Goal: Entertainment & Leisure: Consume media (video, audio)

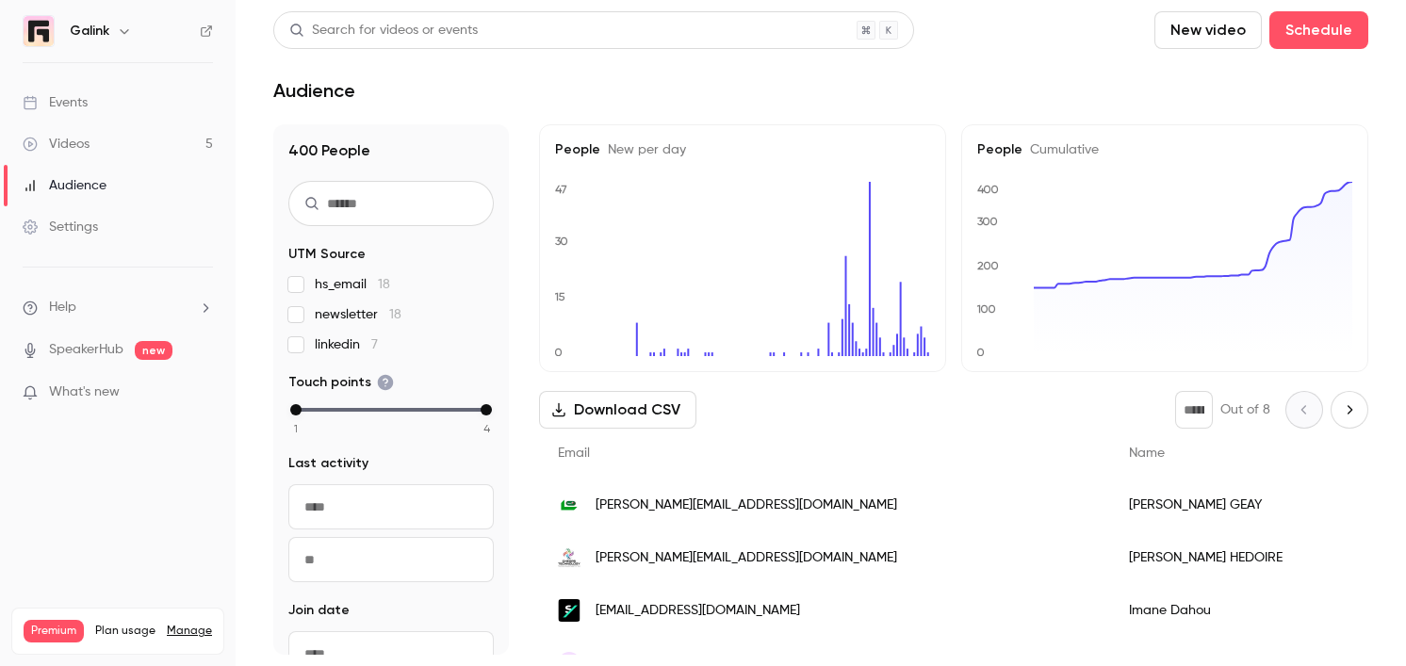
click at [119, 106] on link "Events" at bounding box center [118, 102] width 236 height 41
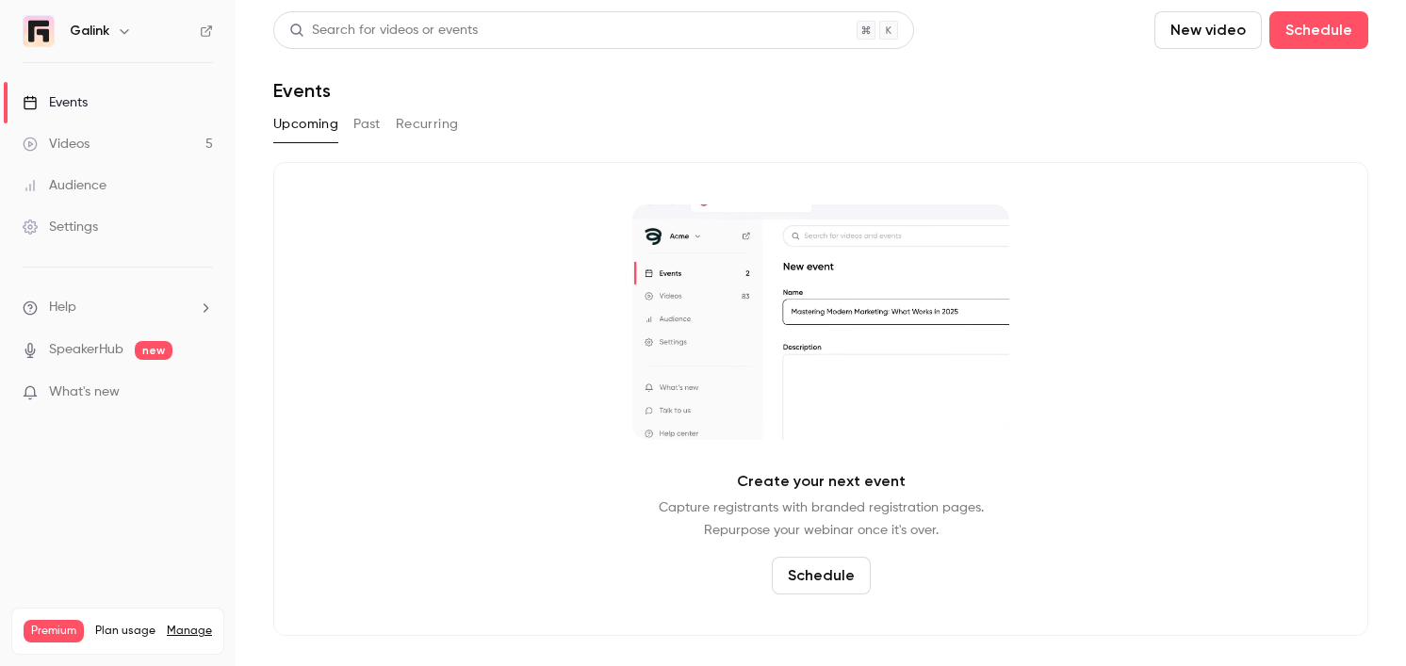
click at [105, 134] on link "Videos 5" at bounding box center [118, 143] width 236 height 41
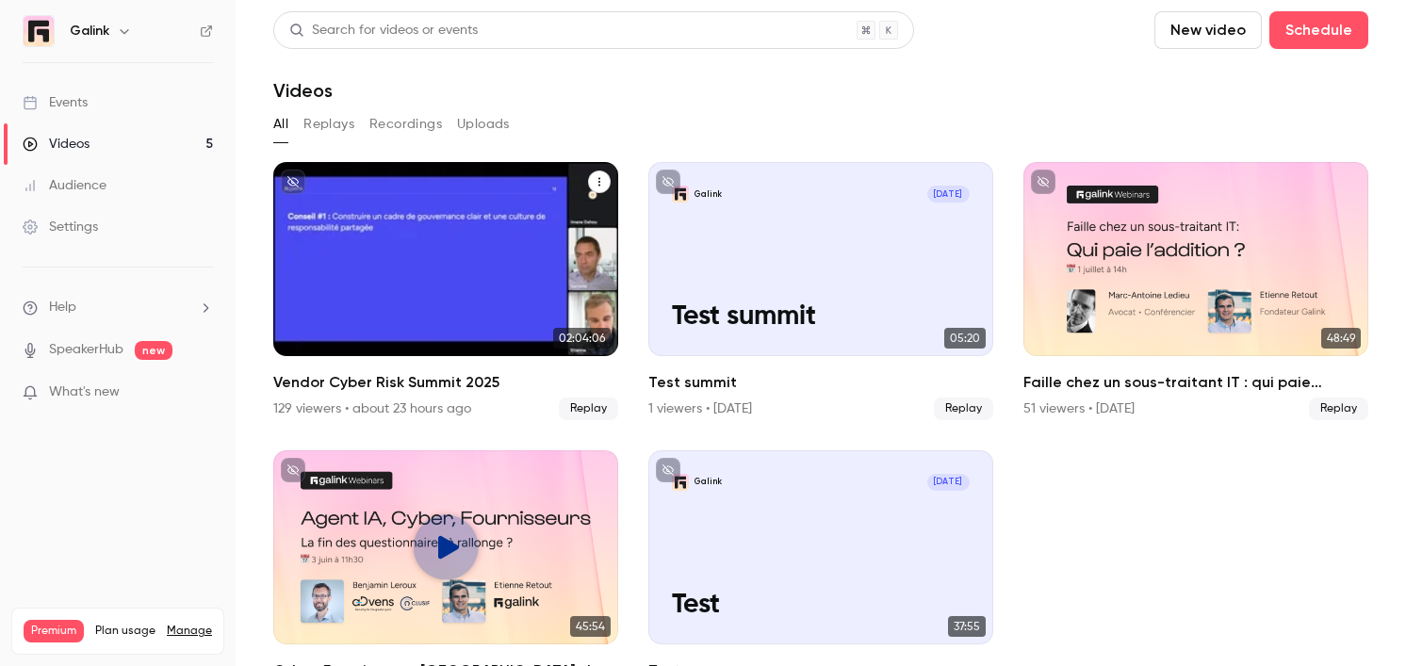
click at [391, 371] on h2 "Vendor Cyber Risk Summit 2025" at bounding box center [445, 382] width 345 height 23
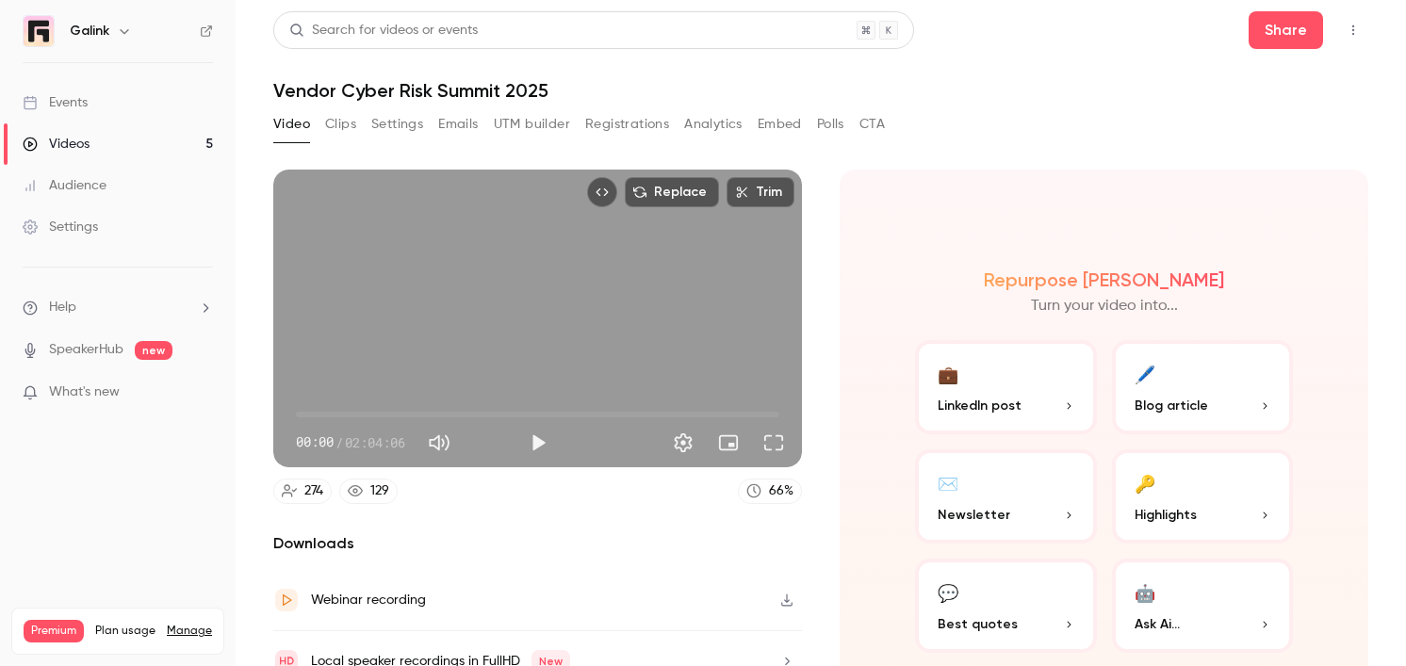
click at [704, 138] on button "Analytics" at bounding box center [713, 124] width 58 height 30
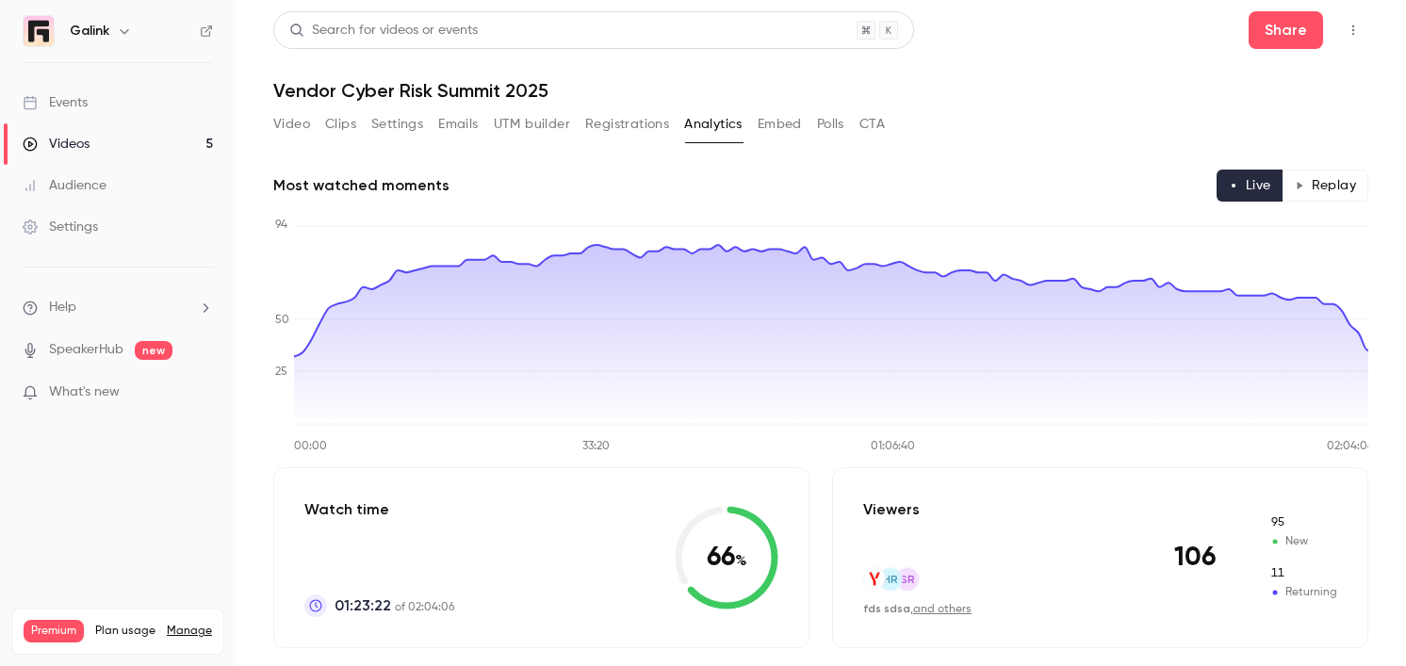
click at [650, 125] on button "Registrations" at bounding box center [627, 124] width 84 height 30
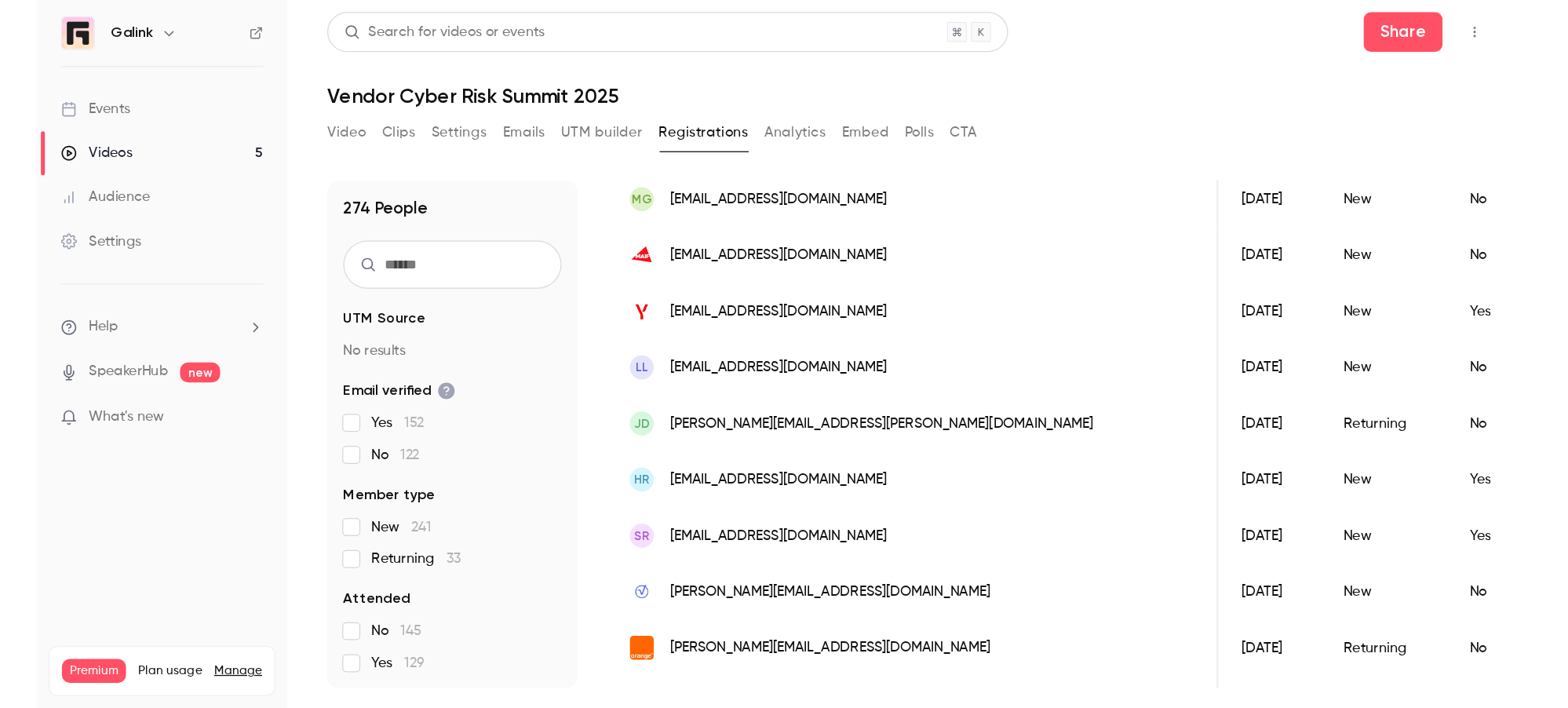
scroll to position [0, 413]
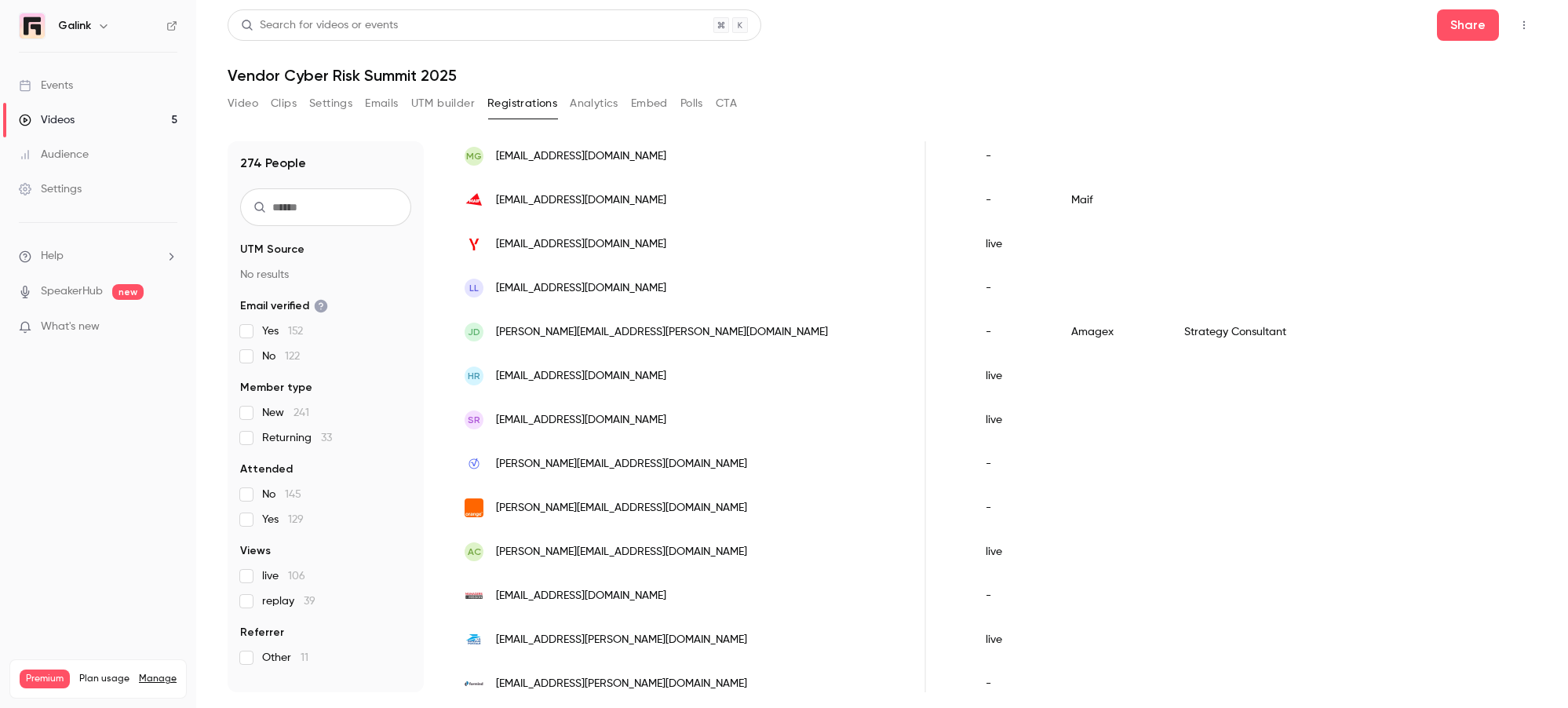
click at [564, 89] on div "Search for videos or events Share Vendor Cyber Risk Summit 2025 Video Clips Set…" at bounding box center [882, 353] width 1309 height 689
click at [579, 112] on button "Analytics" at bounding box center [594, 103] width 48 height 25
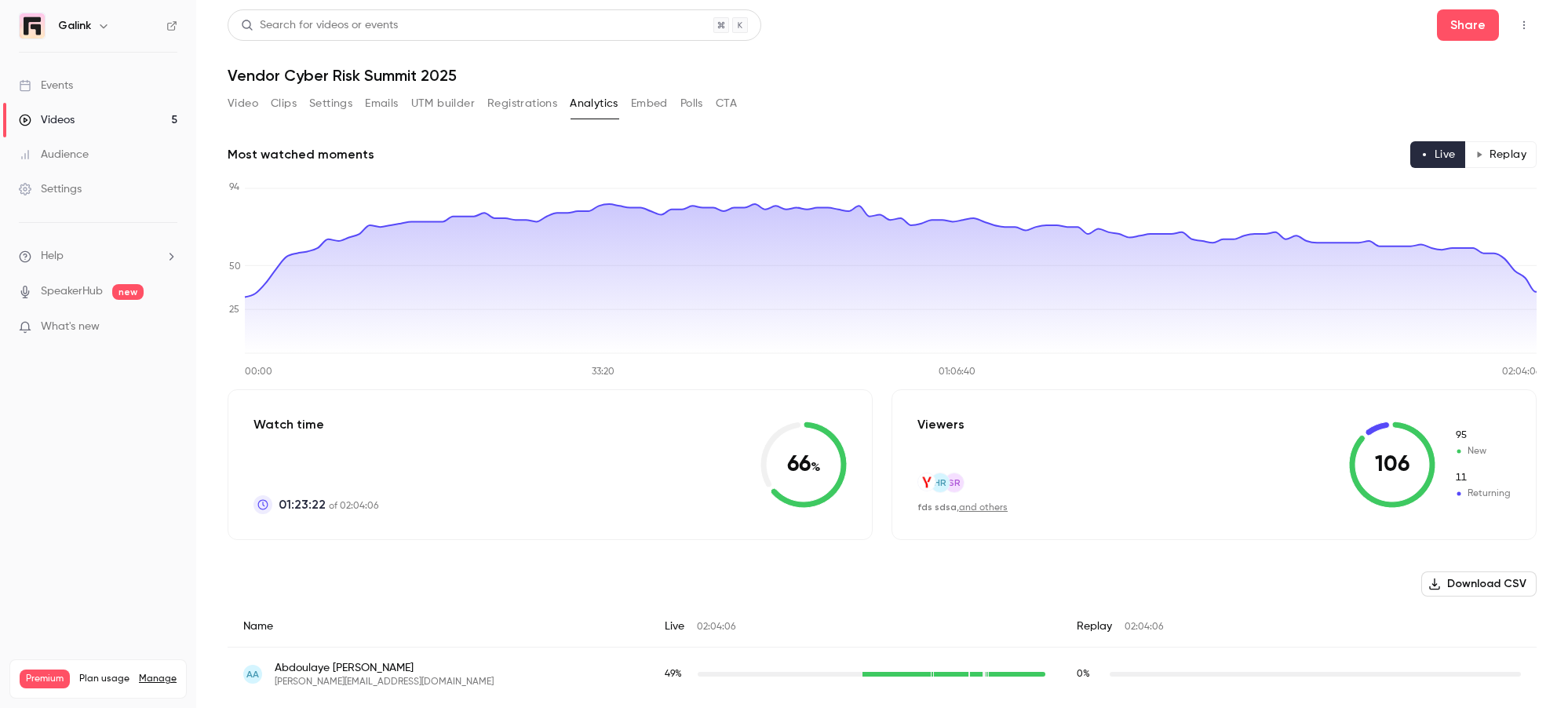
click at [241, 102] on button "Video" at bounding box center [242, 103] width 31 height 25
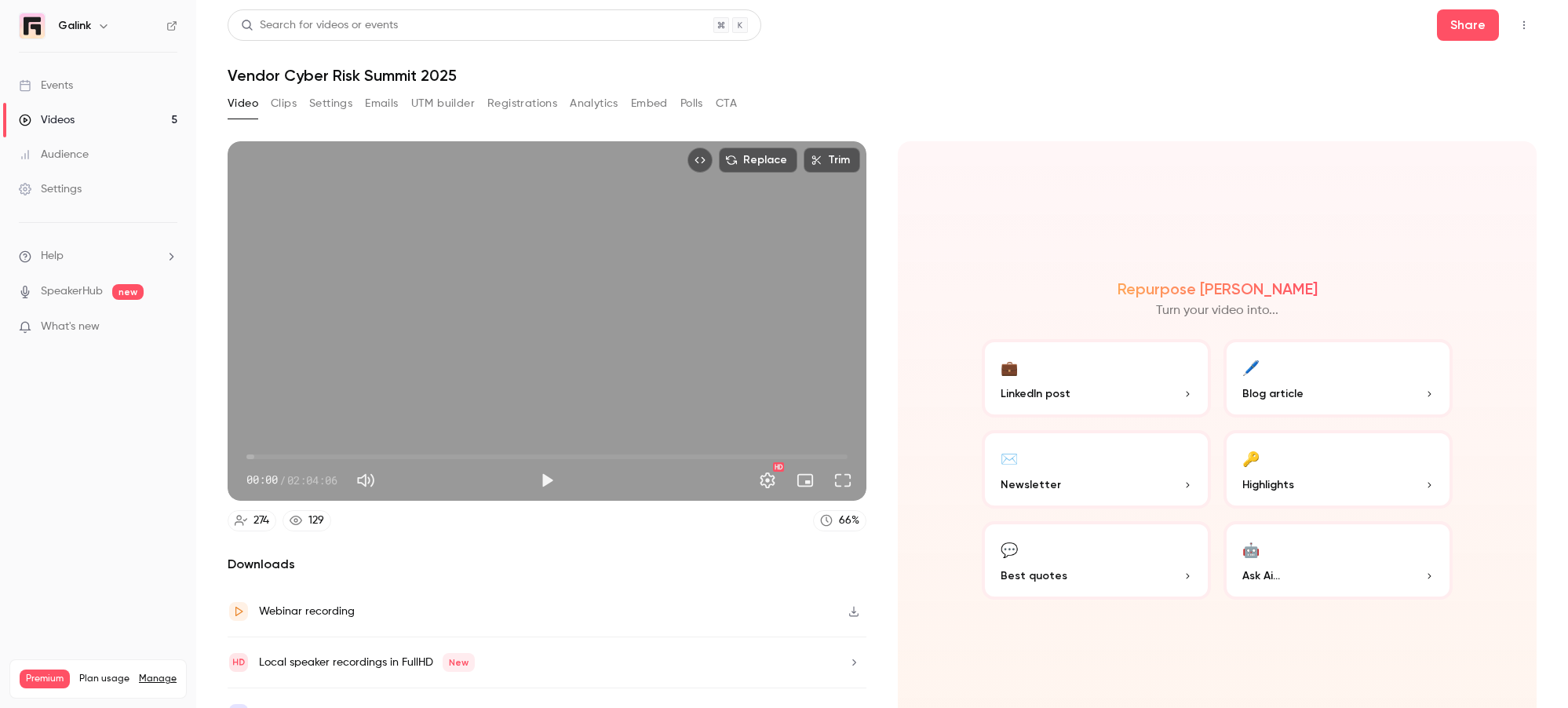
click at [545, 486] on button "Play" at bounding box center [547, 481] width 32 height 32
click at [503, 361] on div "Replace Trim 00:18 00:18 / 02:04:06 HD" at bounding box center [546, 322] width 639 height 360
type input "****"
click at [281, 103] on button "Clips" at bounding box center [283, 103] width 26 height 25
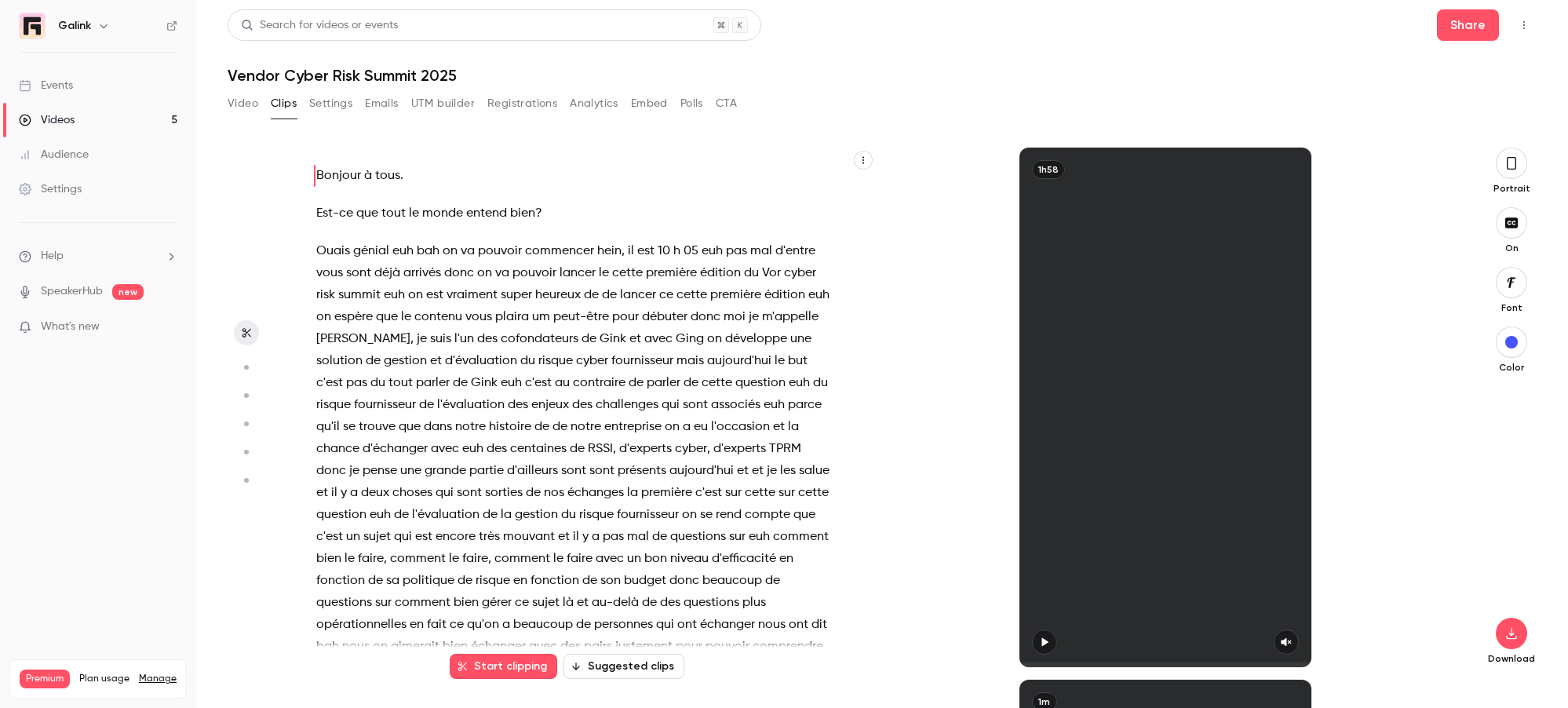
click at [242, 101] on button "Video" at bounding box center [242, 103] width 31 height 25
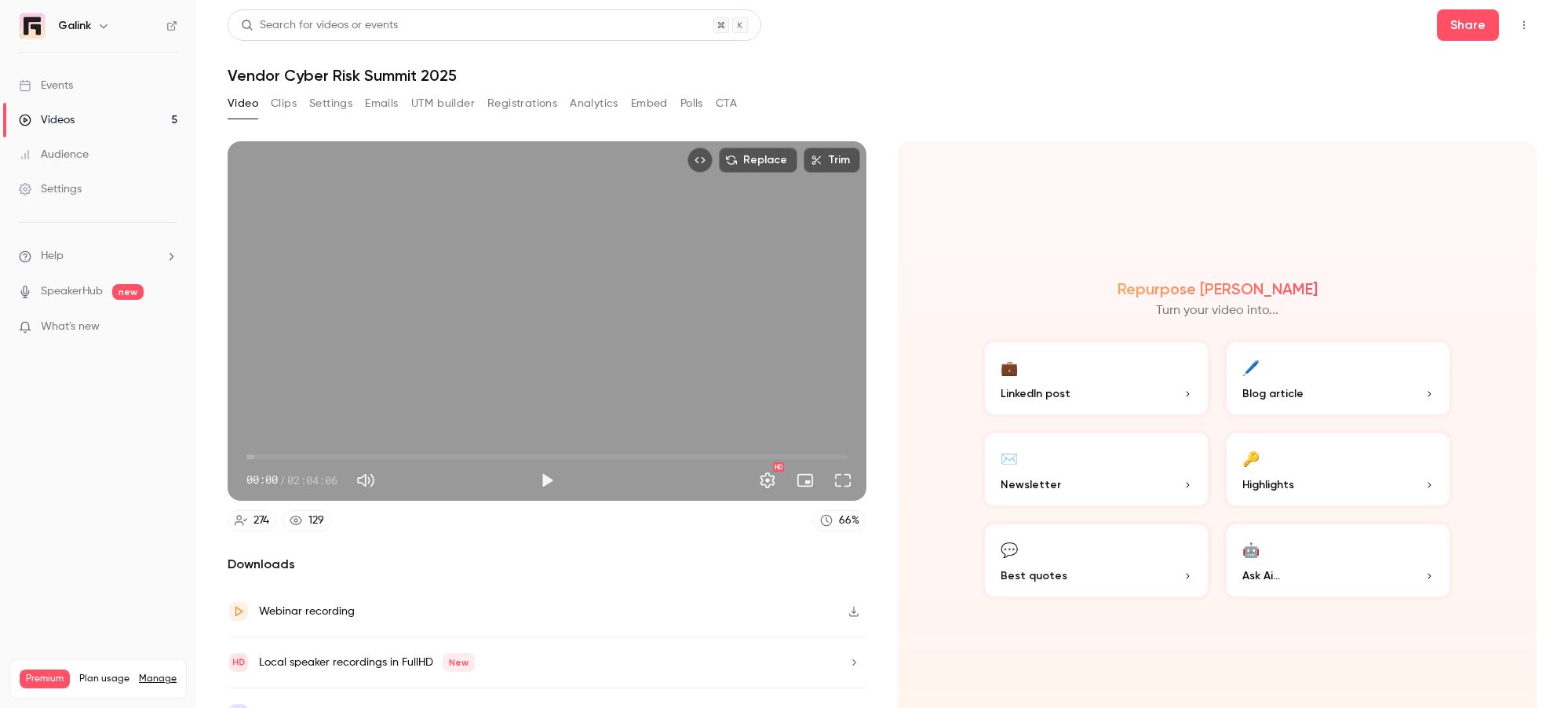
scroll to position [31, 0]
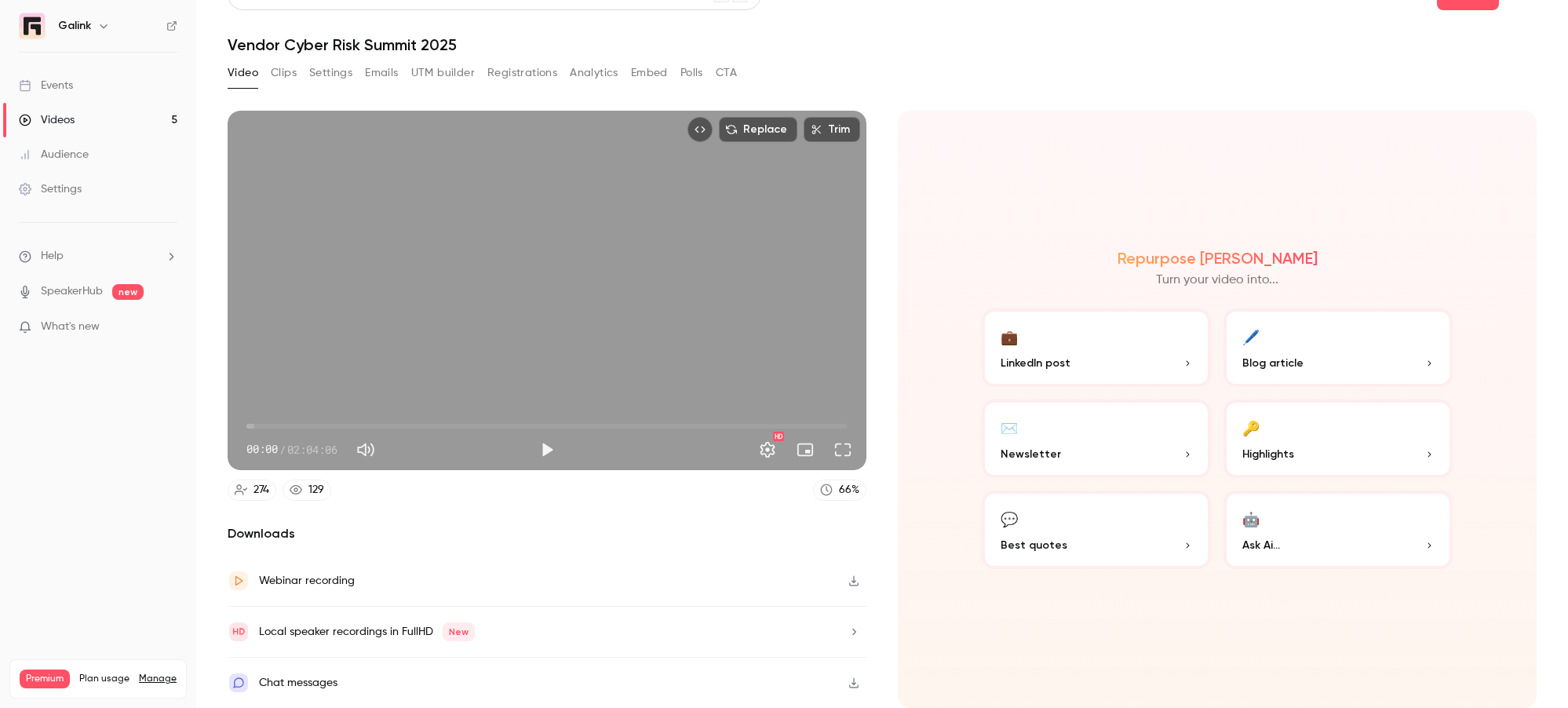
click at [1101, 519] on button "💬 Best quotes" at bounding box center [1096, 530] width 229 height 78
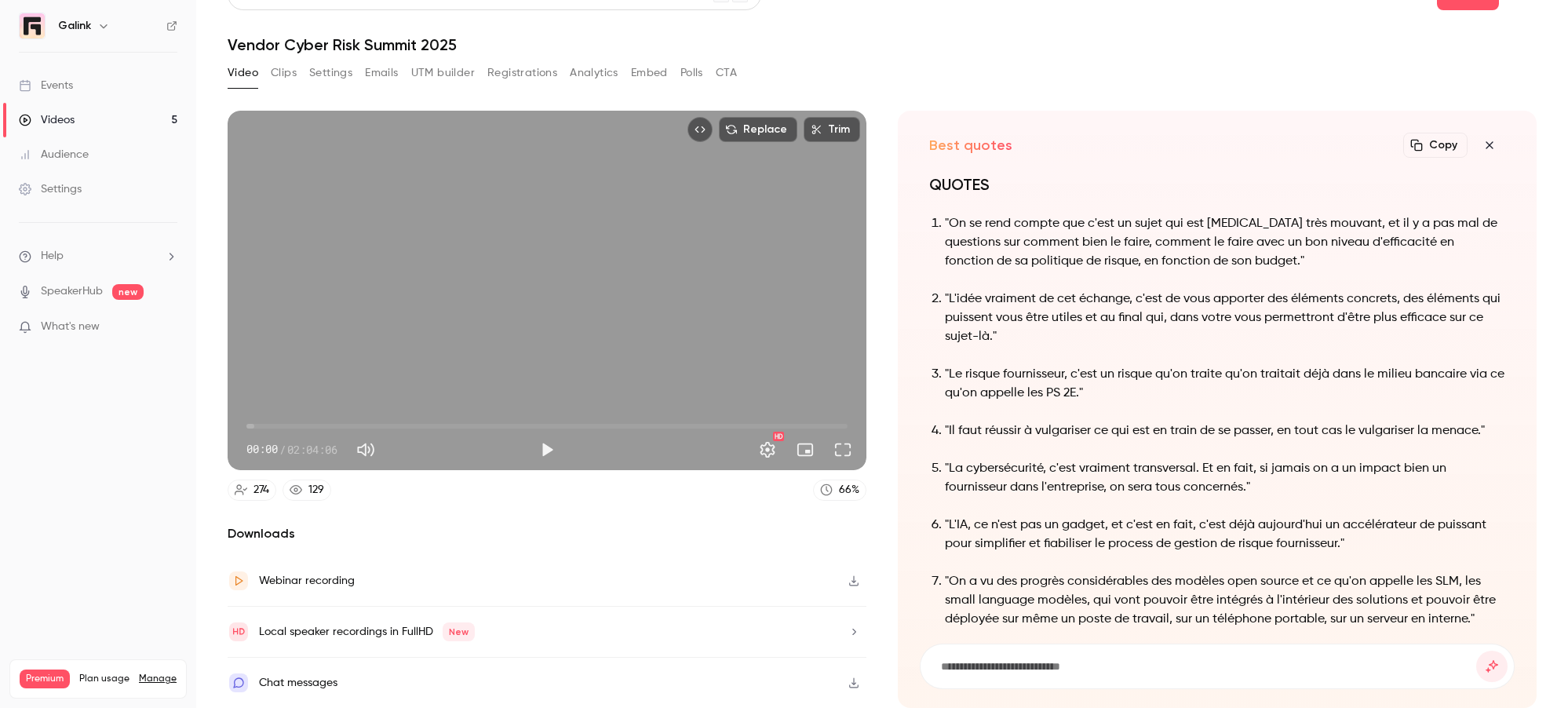
scroll to position [0, 0]
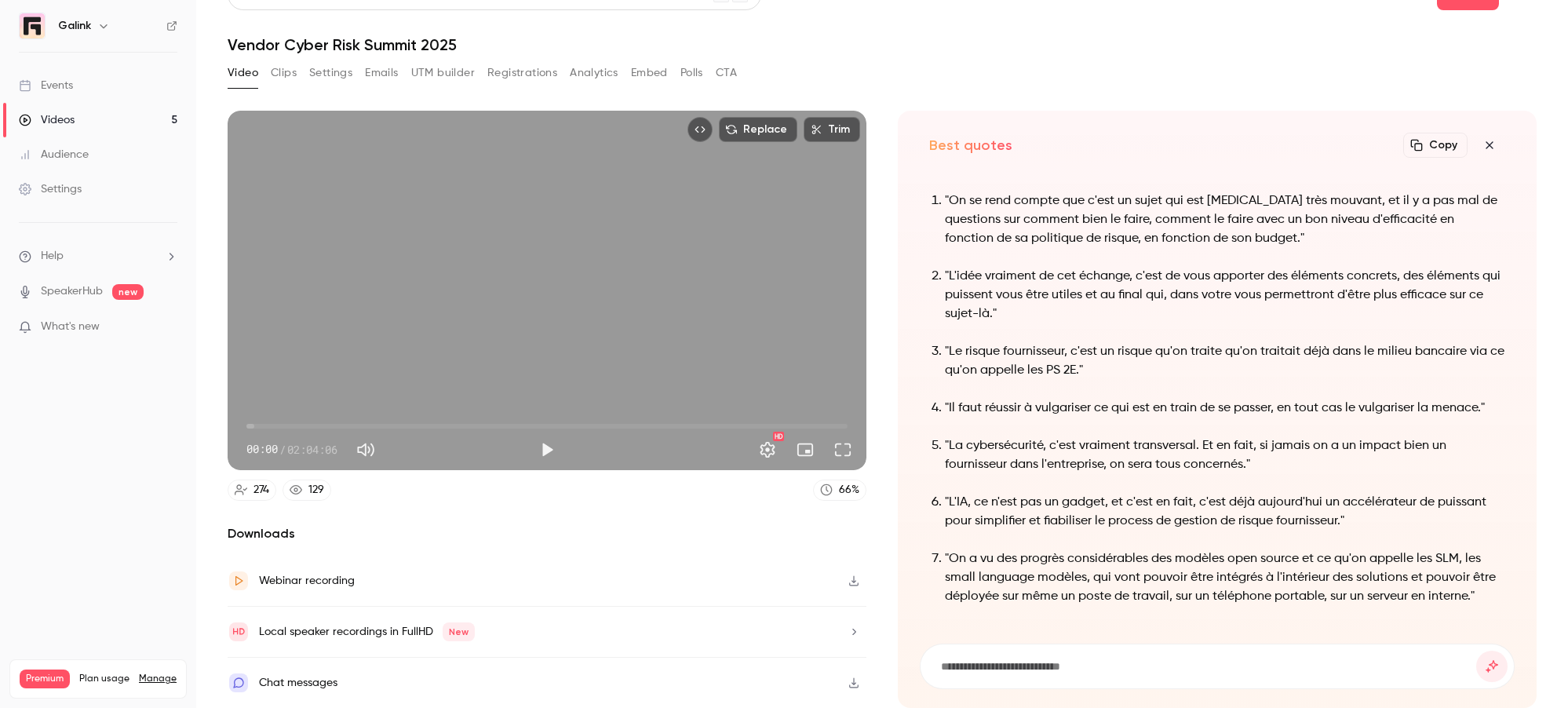
click at [853, 554] on icon "button" at bounding box center [854, 682] width 12 height 11
click at [850, 554] on icon "button" at bounding box center [854, 631] width 12 height 11
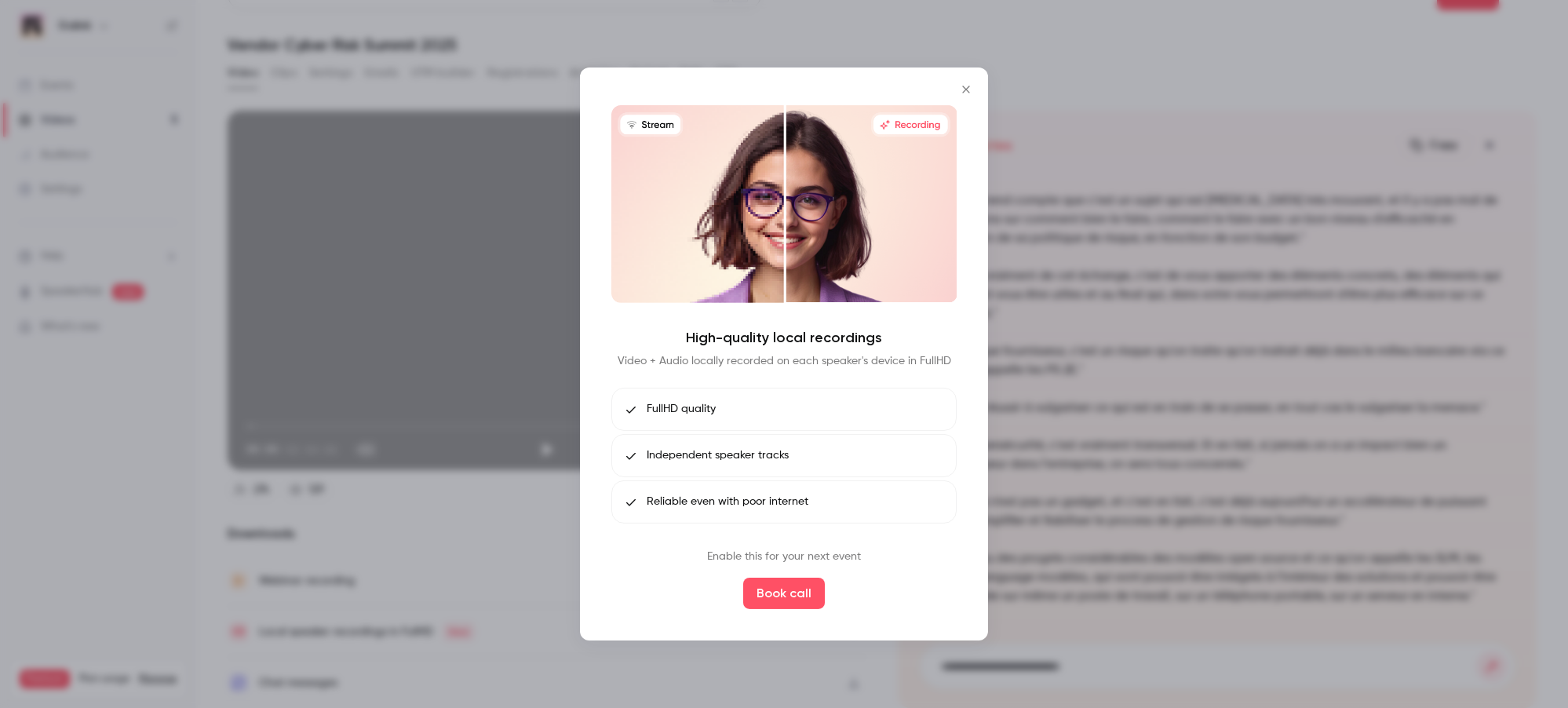
click at [1085, 504] on div at bounding box center [784, 354] width 1568 height 708
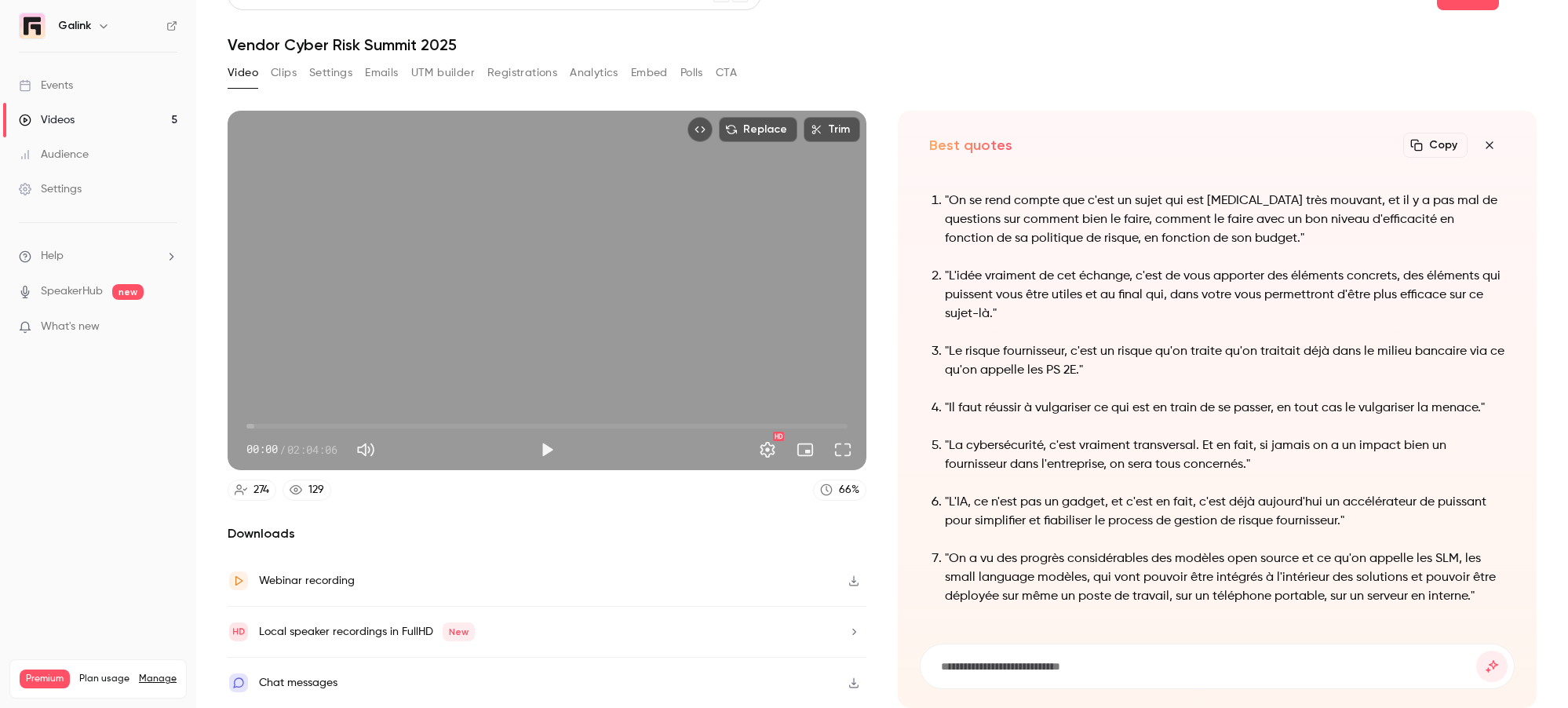
click at [1170, 144] on icon "button" at bounding box center [1490, 145] width 19 height 12
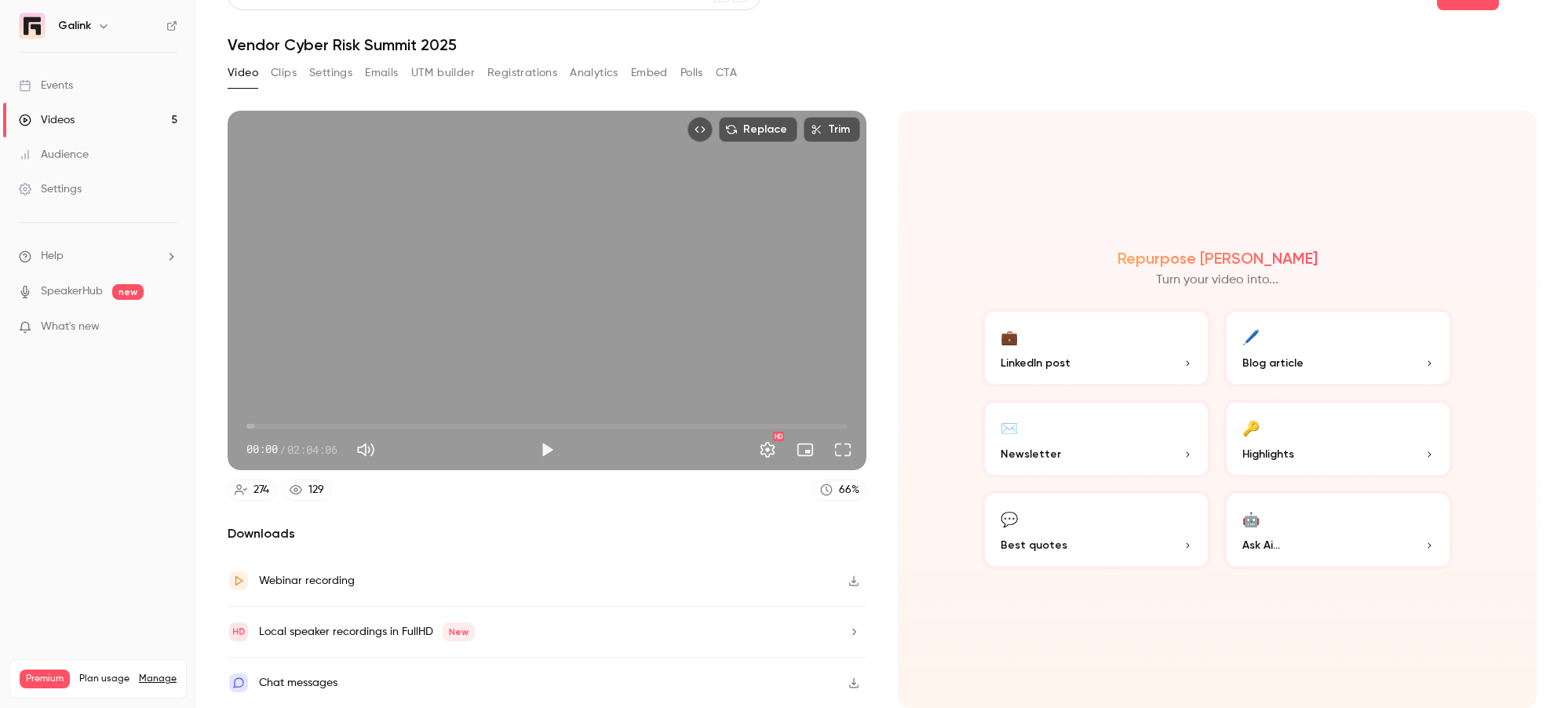
click at [1170, 510] on button "🤖 Ask Ai..." at bounding box center [1337, 530] width 229 height 78
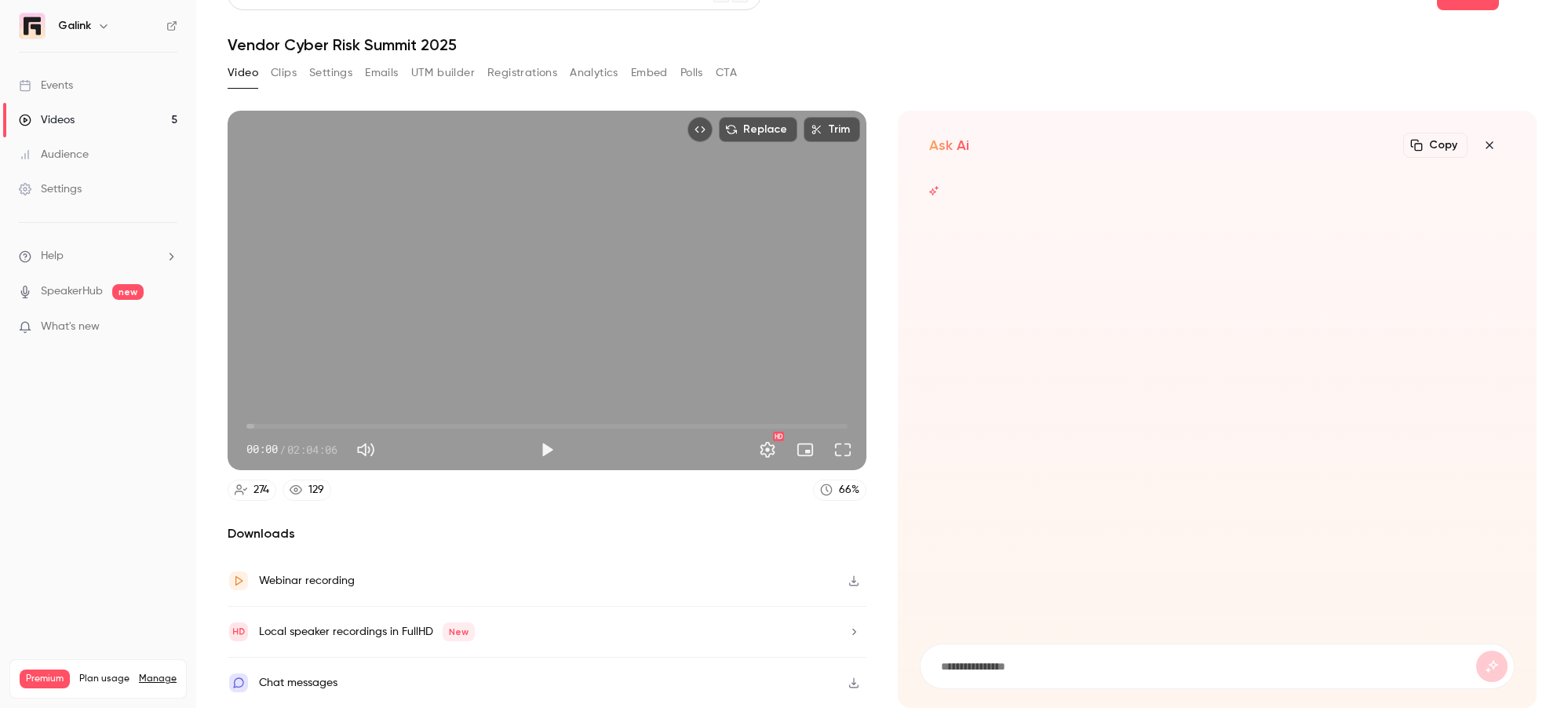
click at [991, 554] on form at bounding box center [1217, 666] width 594 height 44
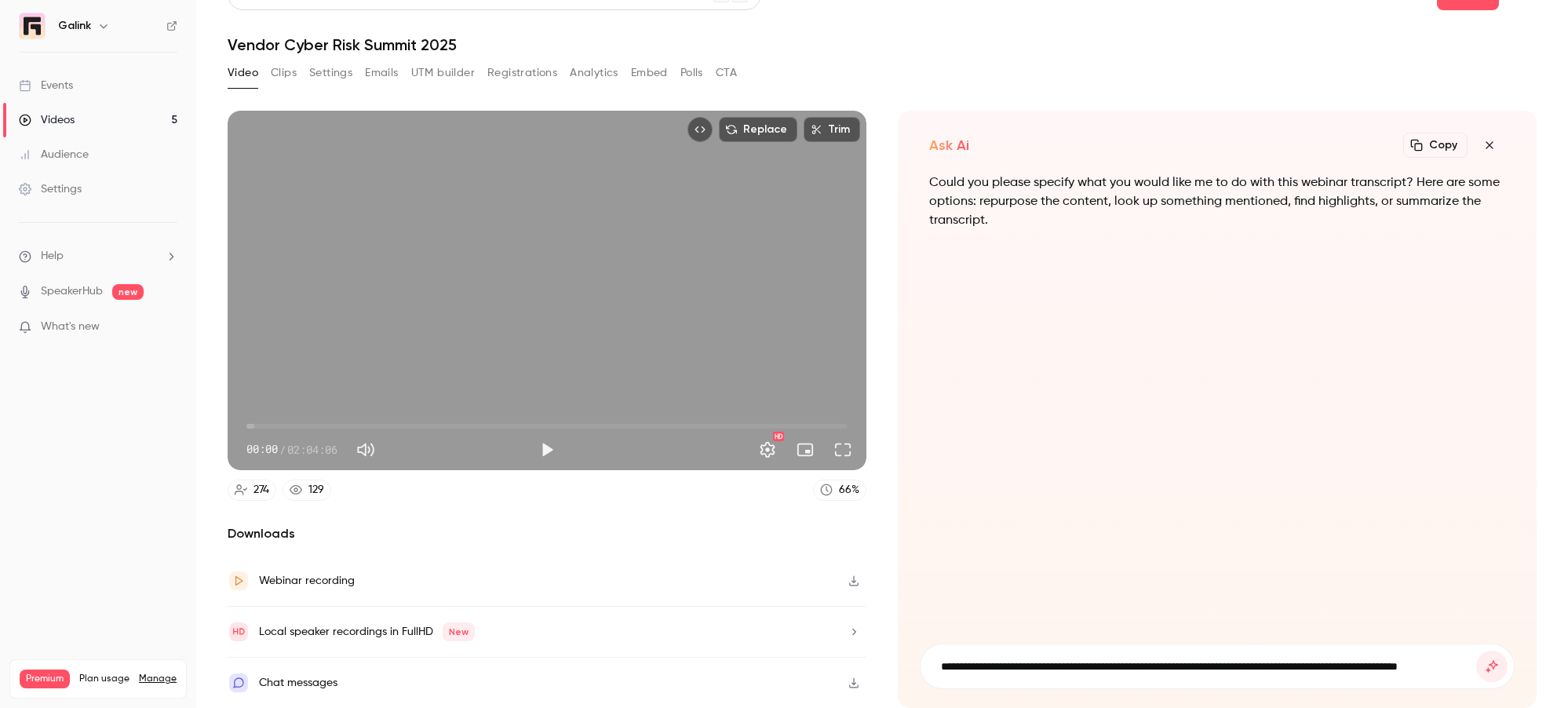
scroll to position [0, 41]
type input "**********"
click at [1170, 554] on button "submit" at bounding box center [1492, 666] width 32 height 32
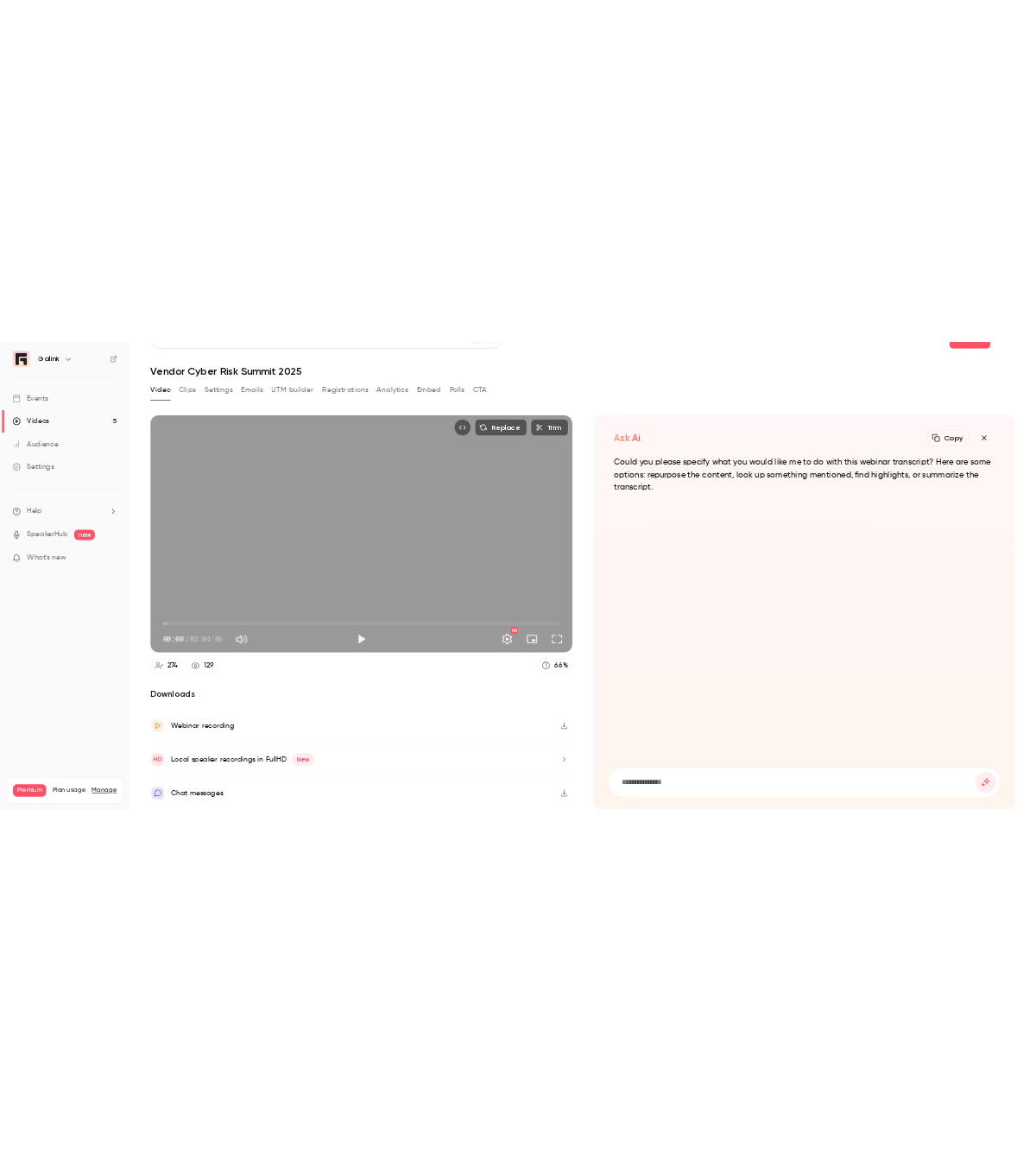
scroll to position [0, 0]
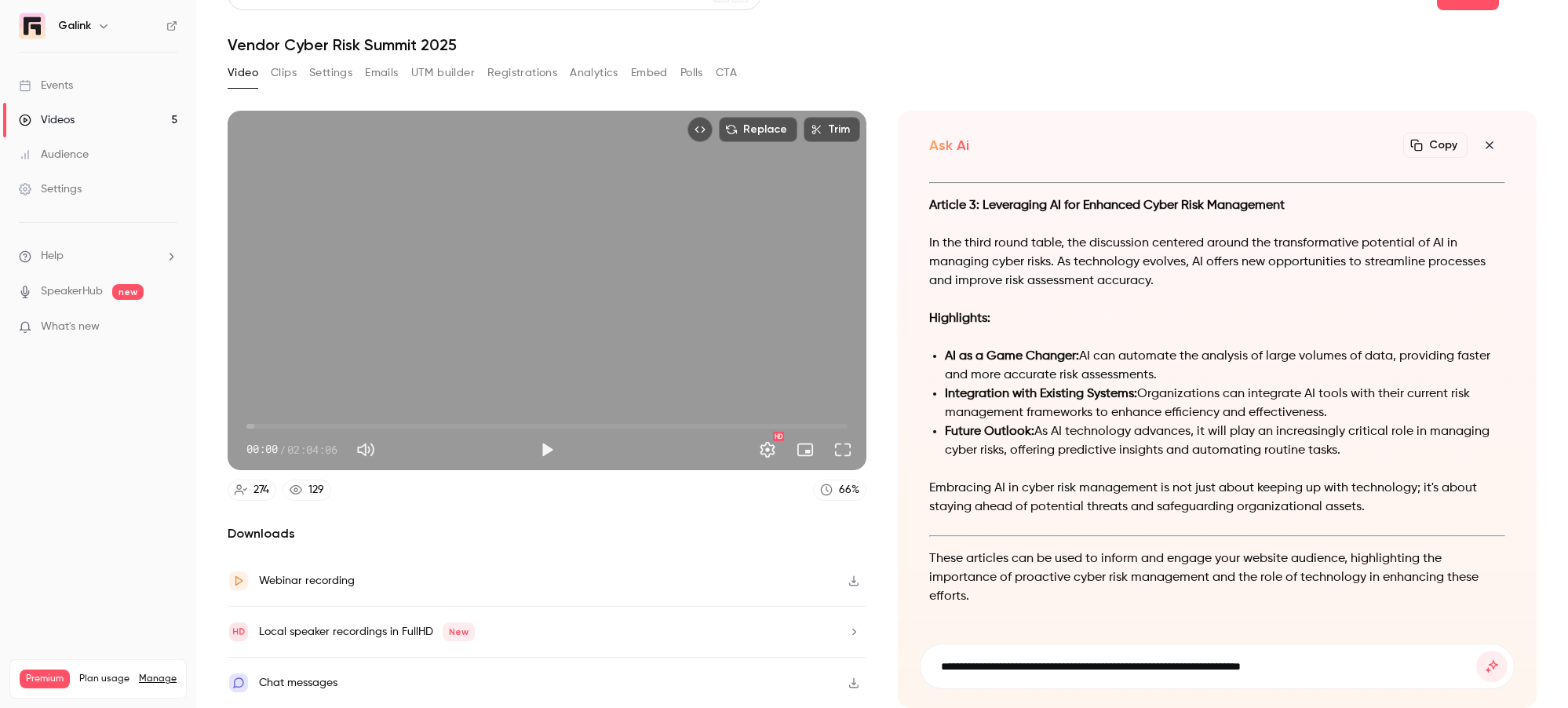
type input "**********"
click at [1170, 554] on button "submit" at bounding box center [1492, 666] width 32 height 32
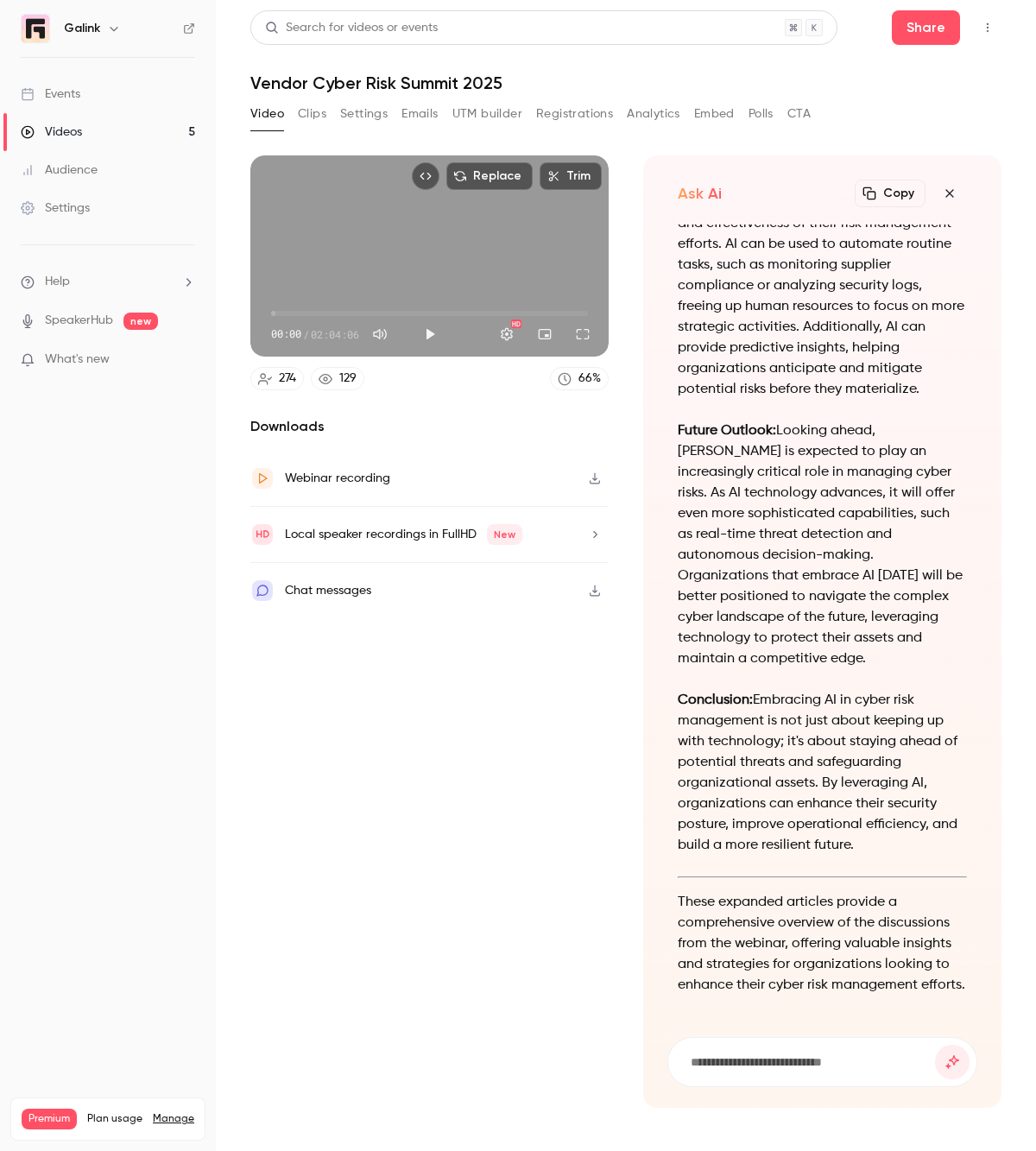
click at [811, 87] on h1 "Vendor Cyber Risk Summit 2025" at bounding box center [626, 82] width 751 height 21
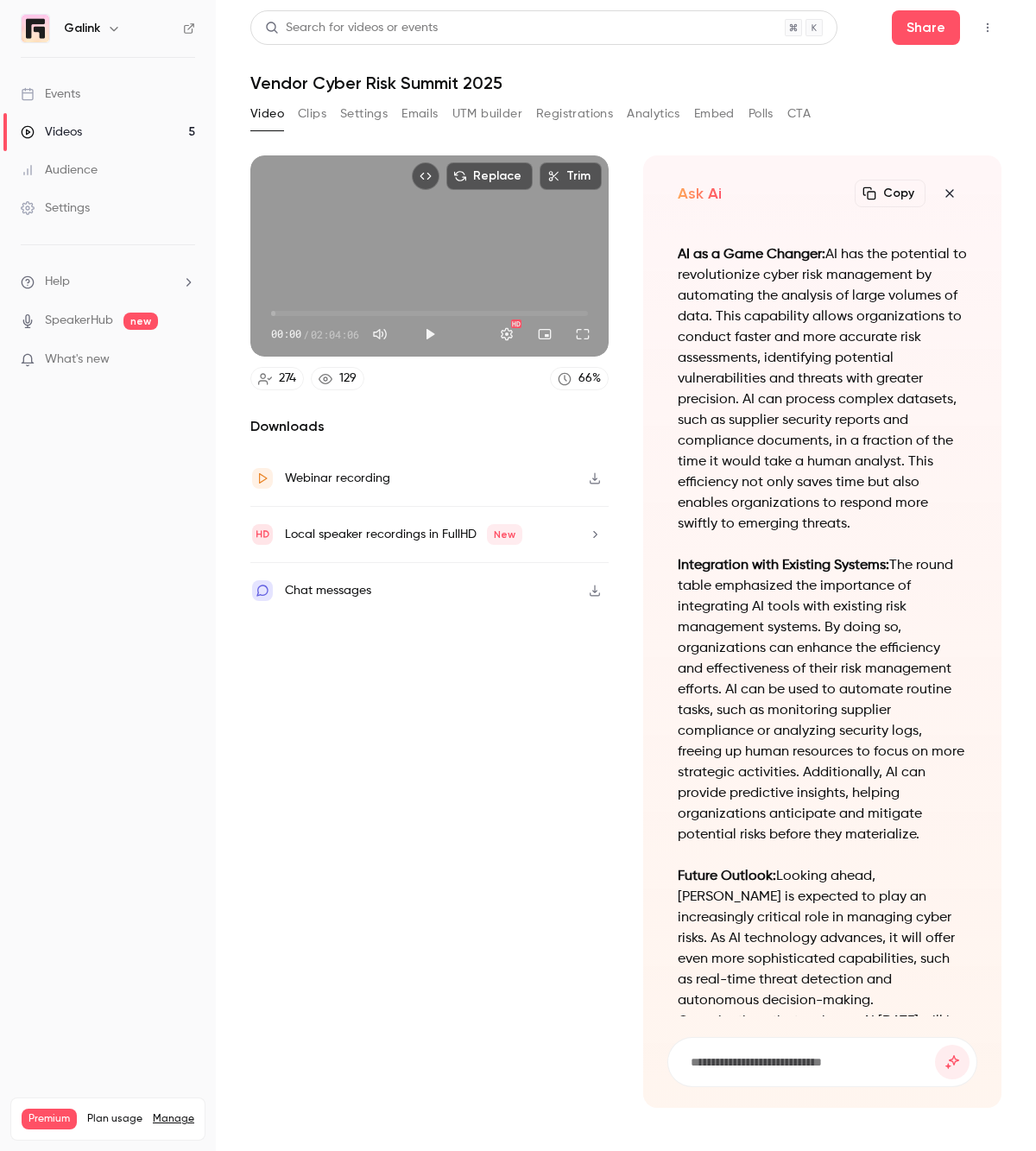
scroll to position [-749, 0]
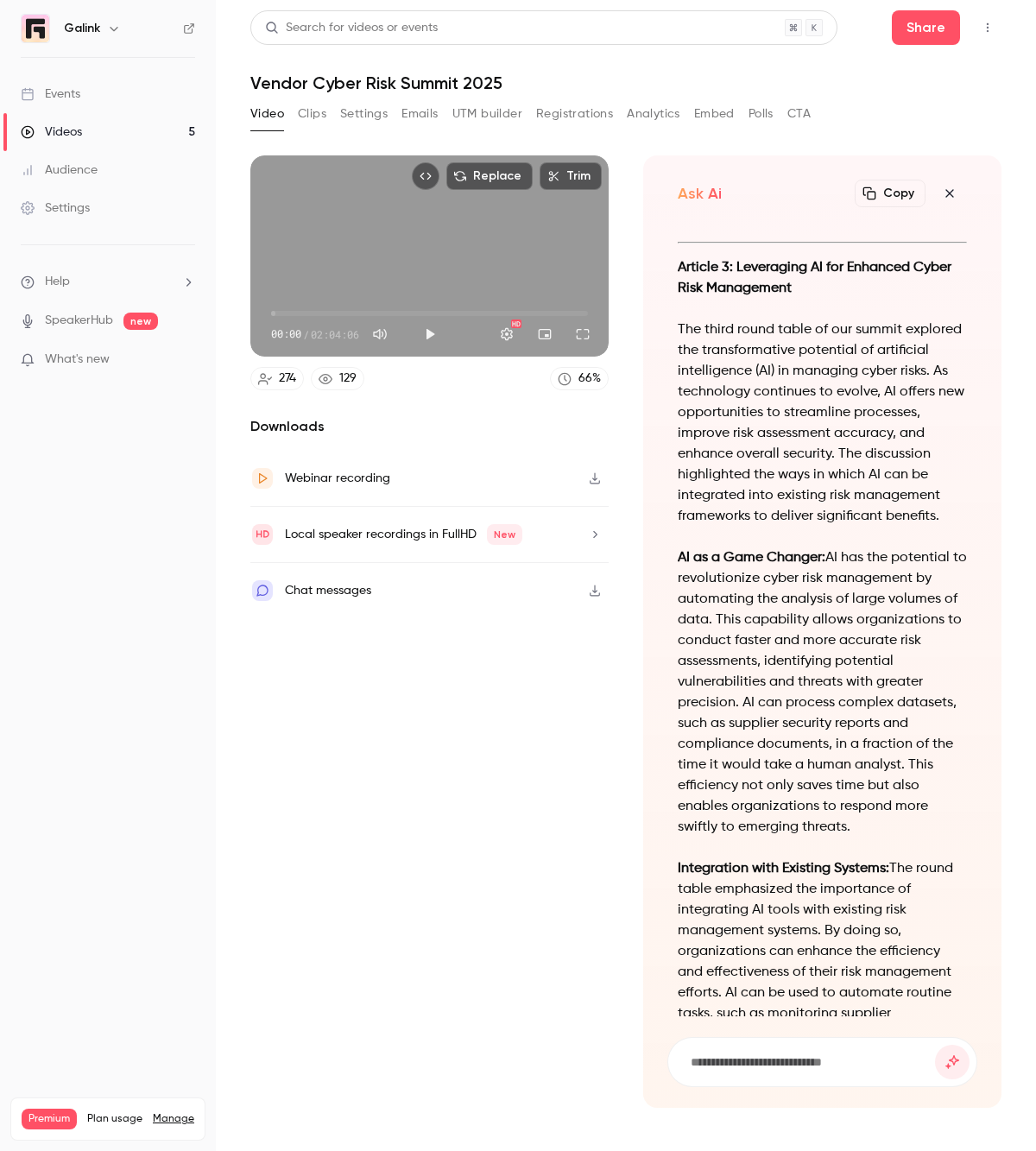
click at [308, 111] on button "Clips" at bounding box center [311, 114] width 28 height 27
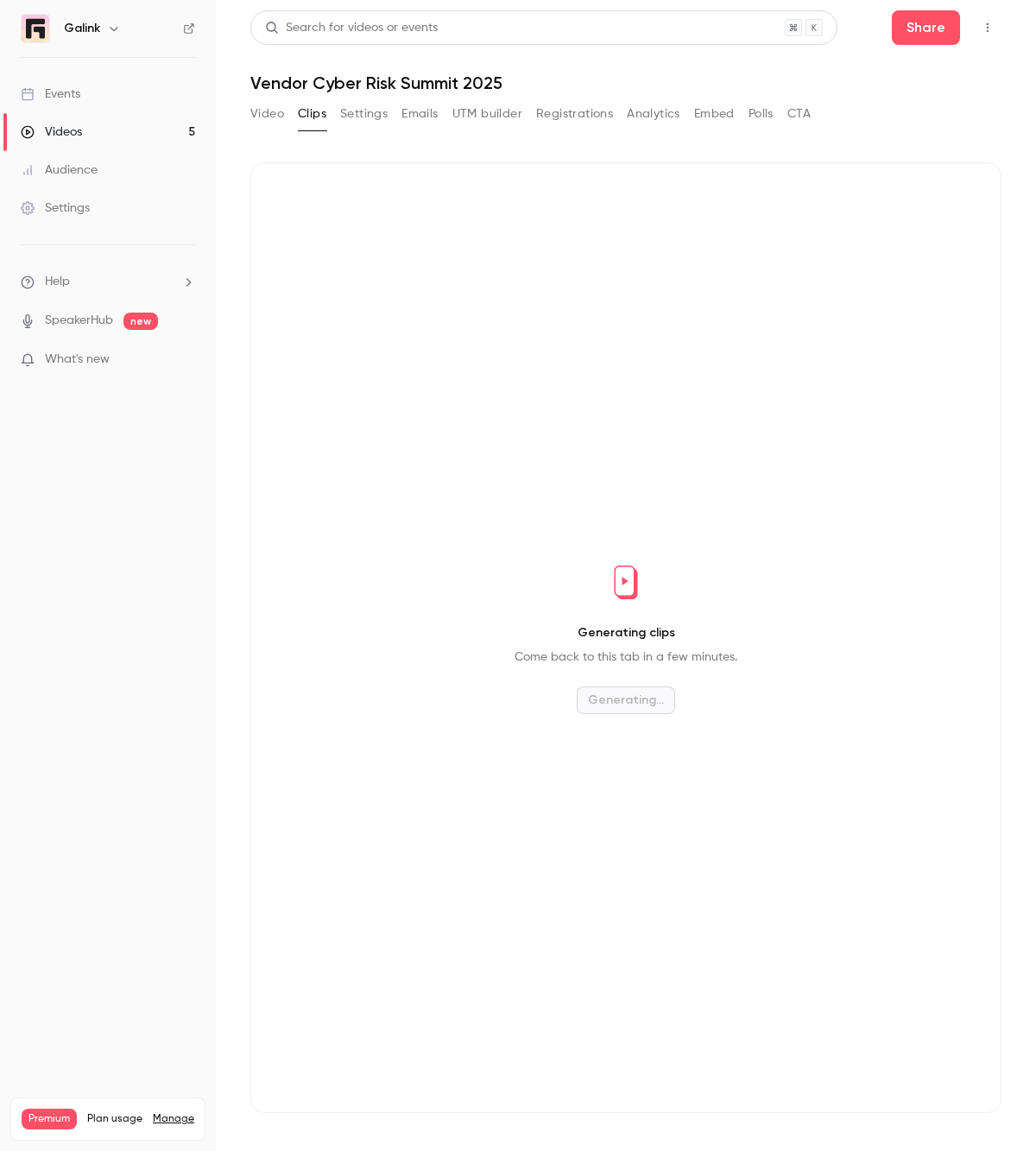
click at [345, 112] on button "Settings" at bounding box center [364, 114] width 48 height 27
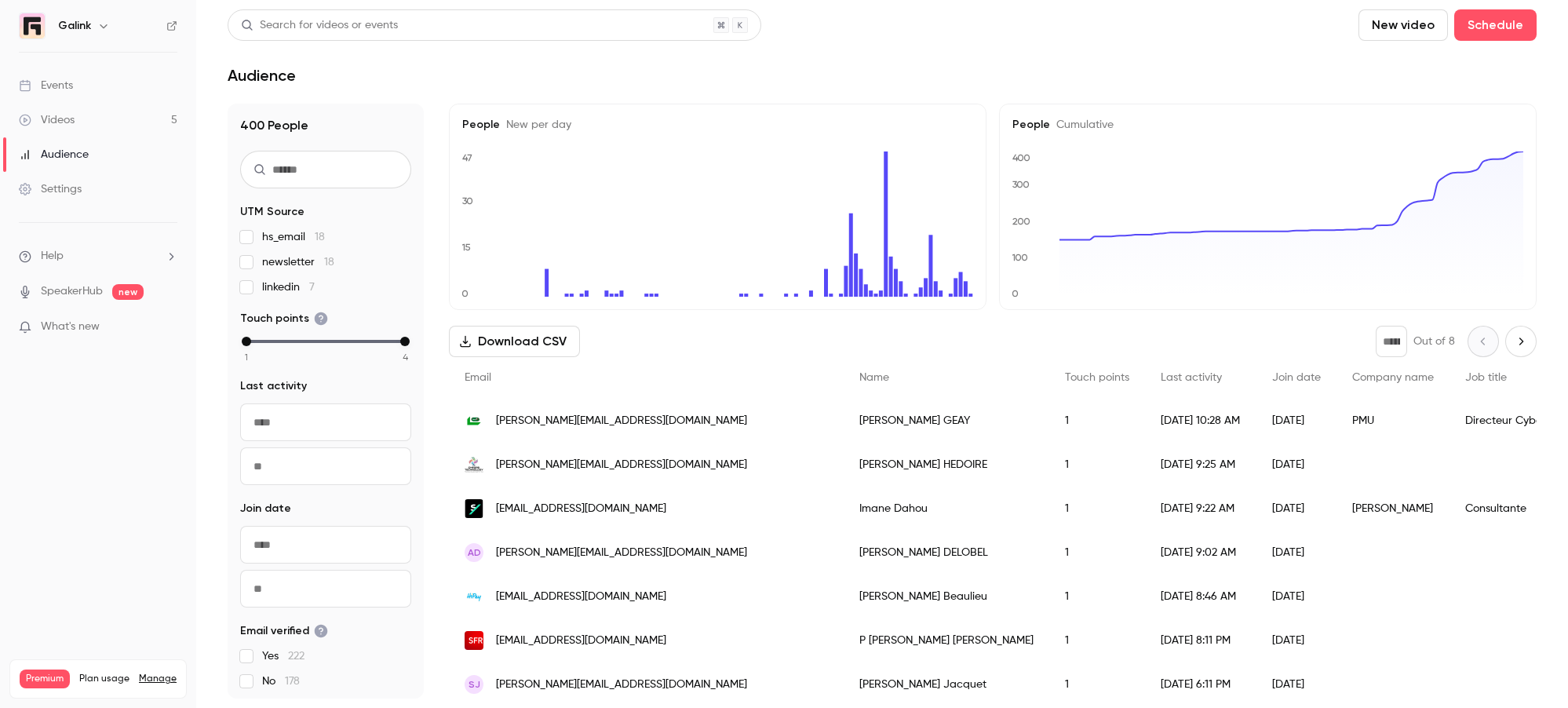
click at [81, 89] on link "Events" at bounding box center [98, 85] width 197 height 34
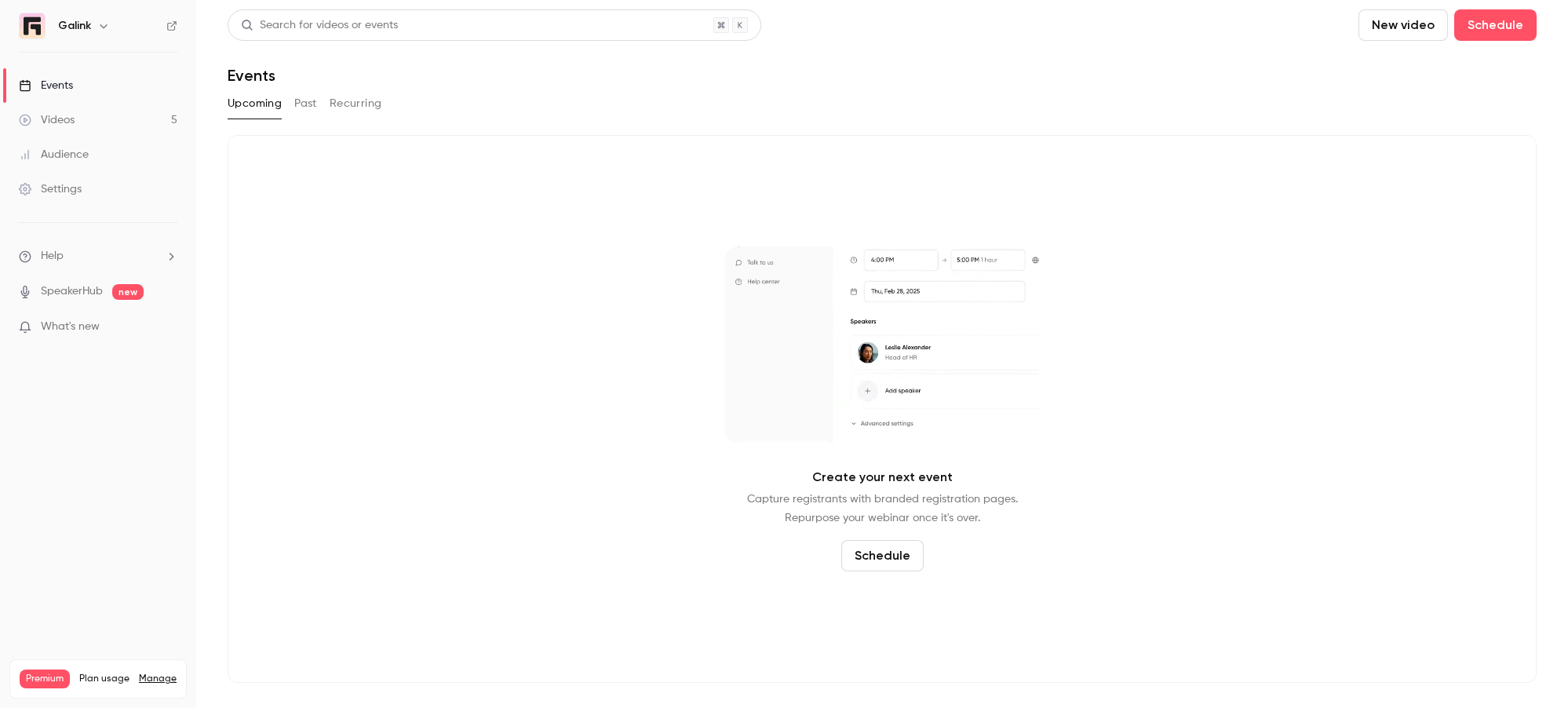
click at [62, 128] on link "Videos 5" at bounding box center [98, 119] width 197 height 34
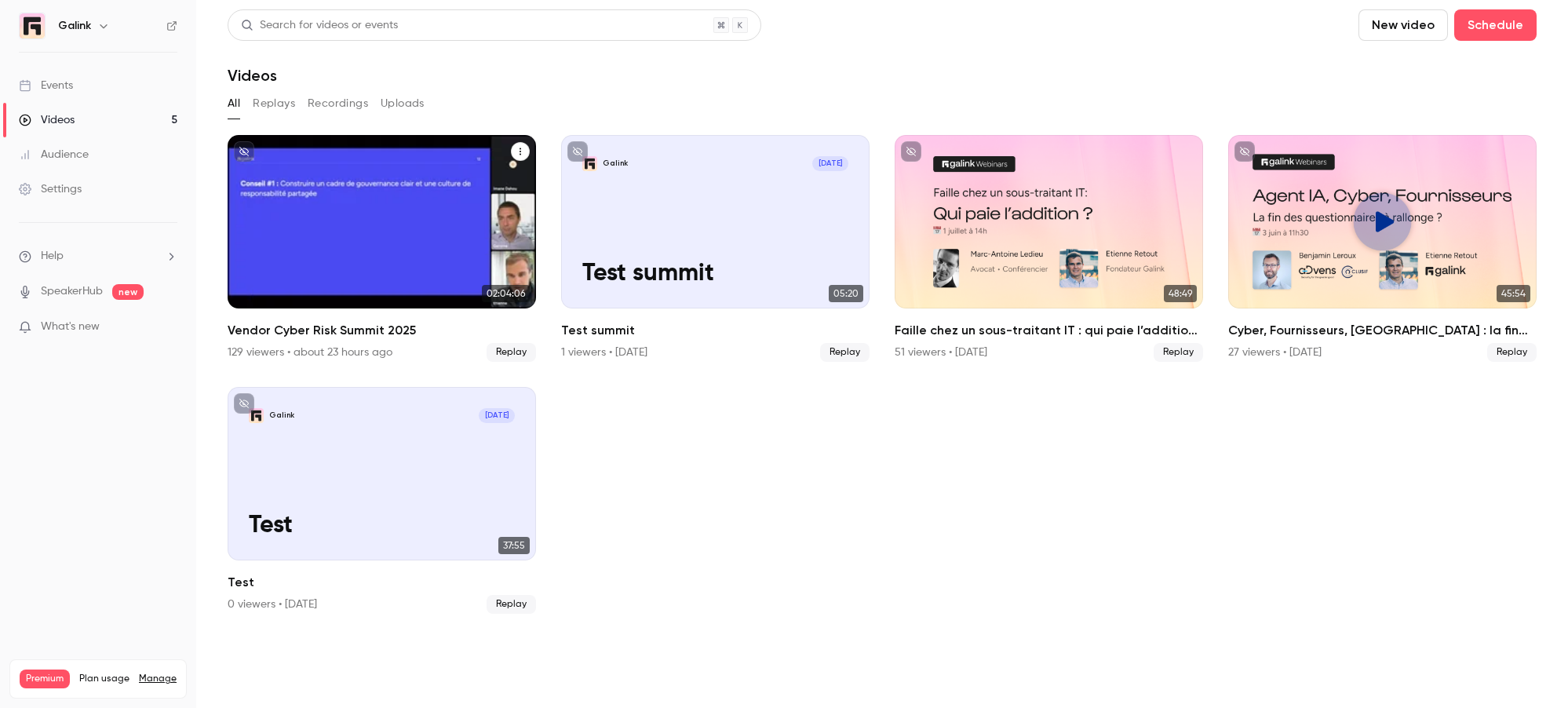
click at [311, 337] on h2 "Vendor Cyber Risk Summit 2025" at bounding box center [381, 330] width 308 height 19
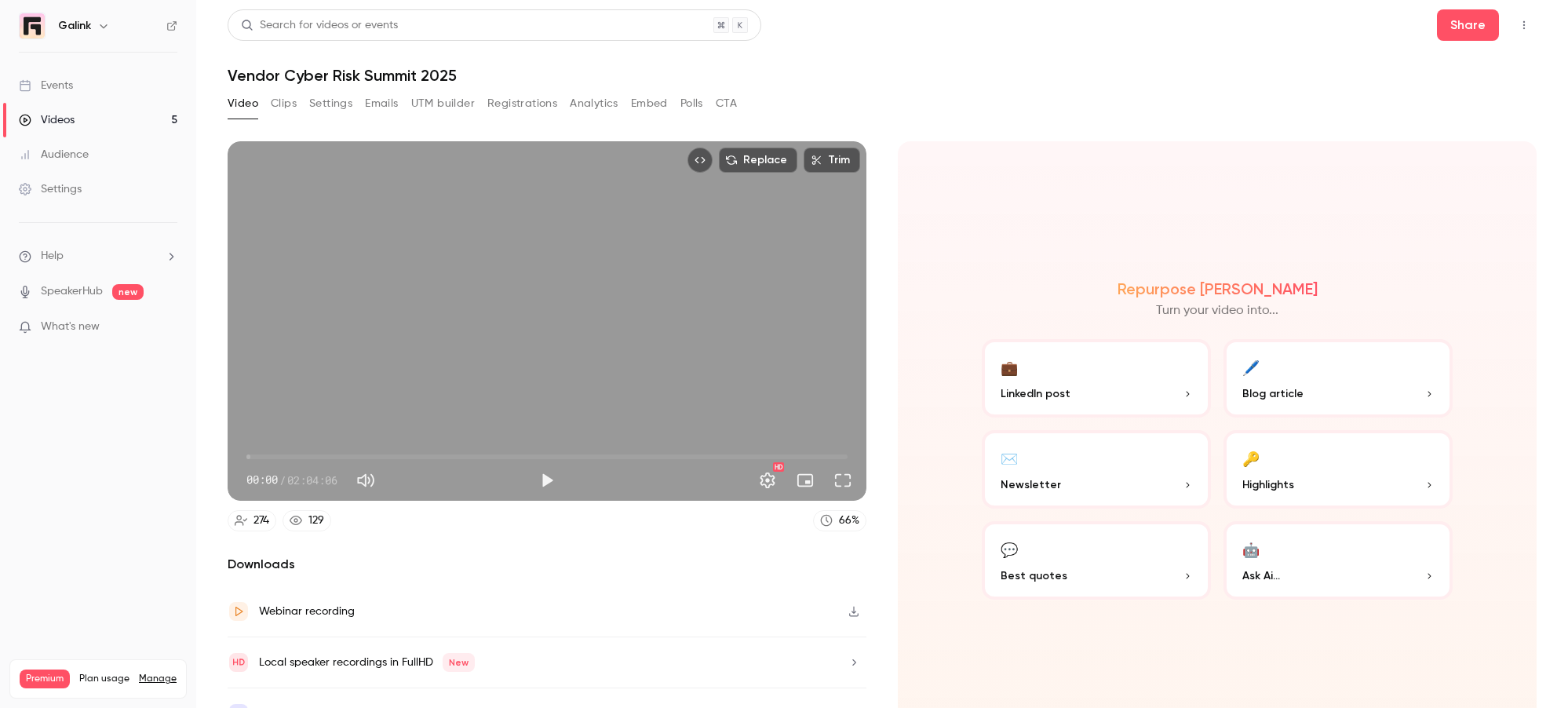
click at [541, 107] on button "Registrations" at bounding box center [522, 103] width 70 height 25
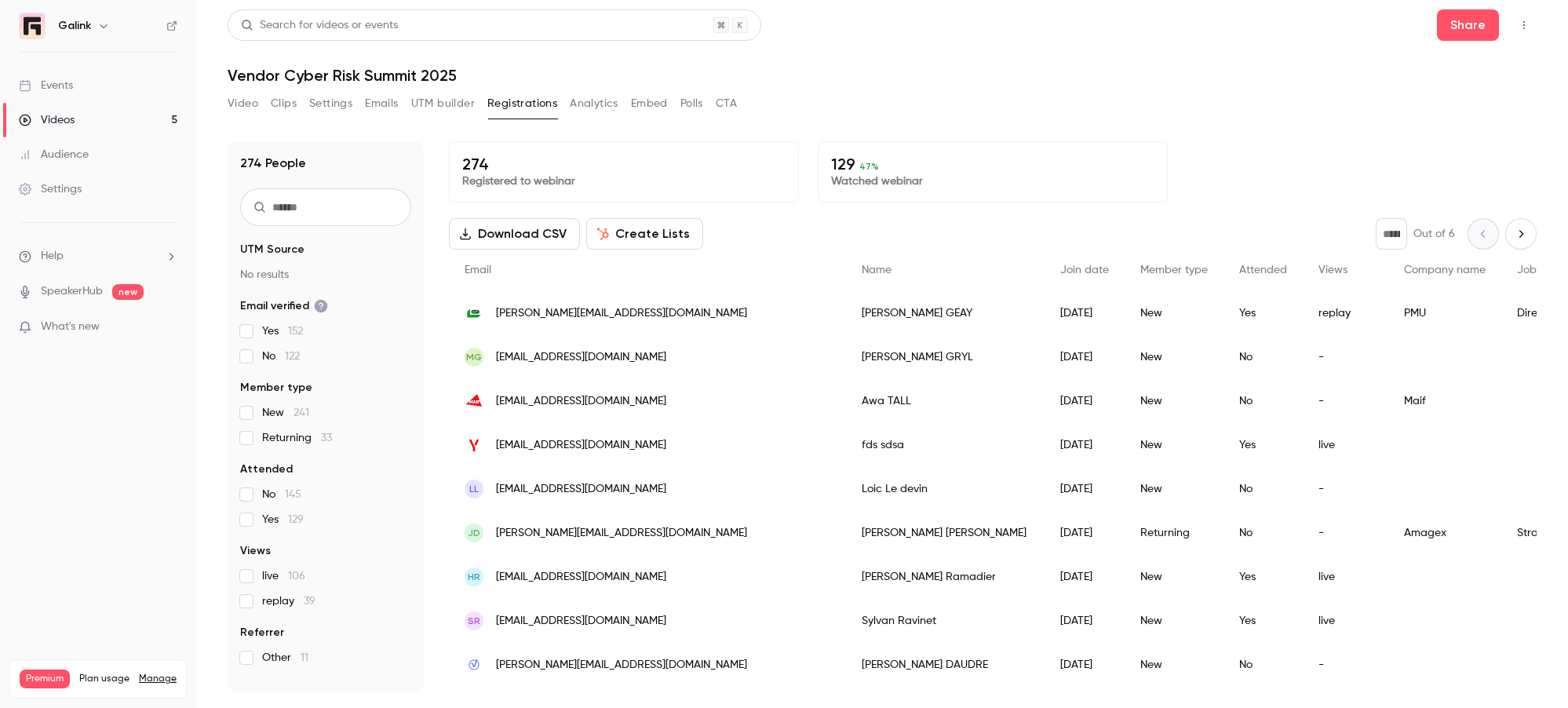
click at [522, 96] on button "Registrations" at bounding box center [522, 103] width 70 height 25
click at [511, 102] on button "Registrations" at bounding box center [522, 103] width 70 height 25
click at [640, 116] on div "Video Clips Settings Emails UTM builder Registrations Analytics Embed Polls CTA" at bounding box center [482, 107] width 510 height 32
click at [588, 111] on button "Analytics" at bounding box center [594, 103] width 48 height 25
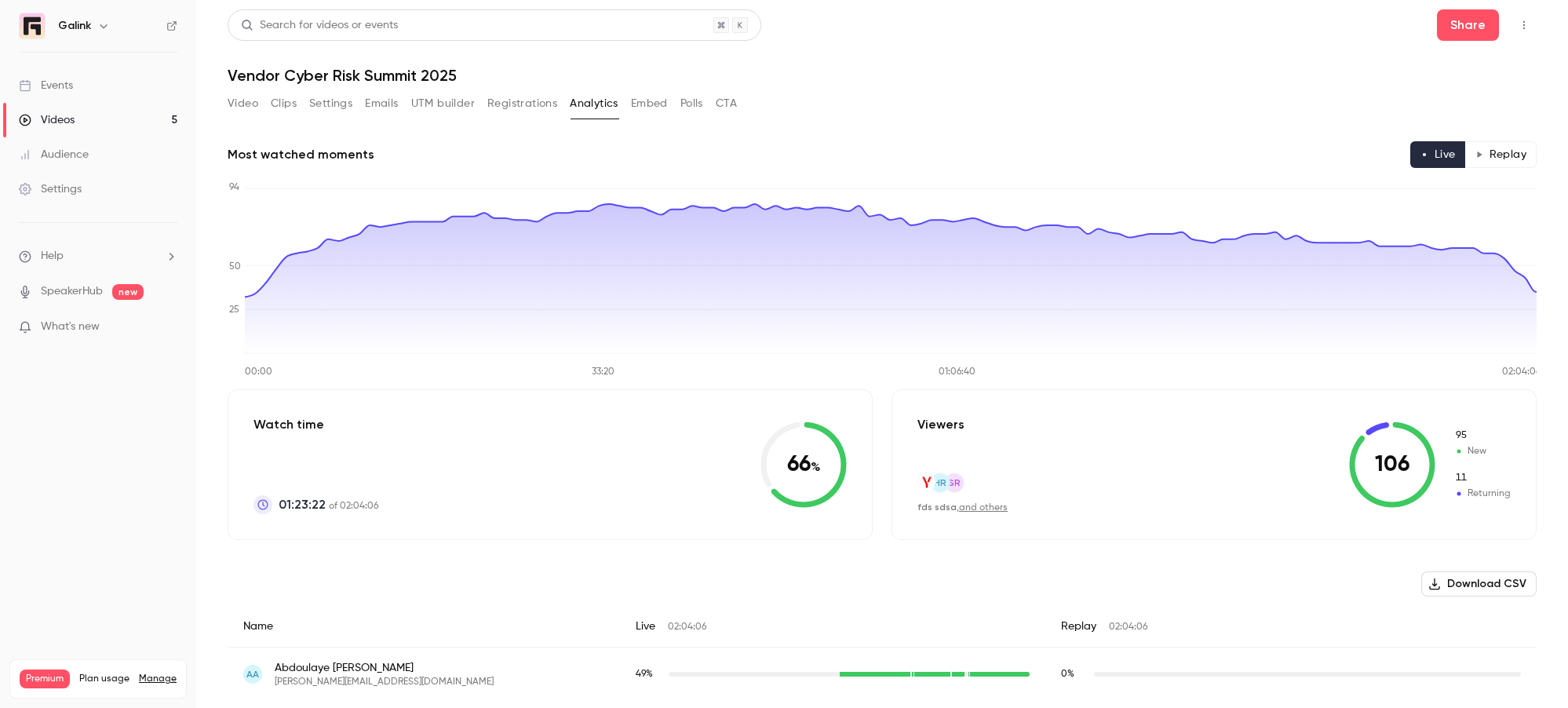
click at [637, 107] on button "Embed" at bounding box center [650, 103] width 37 height 25
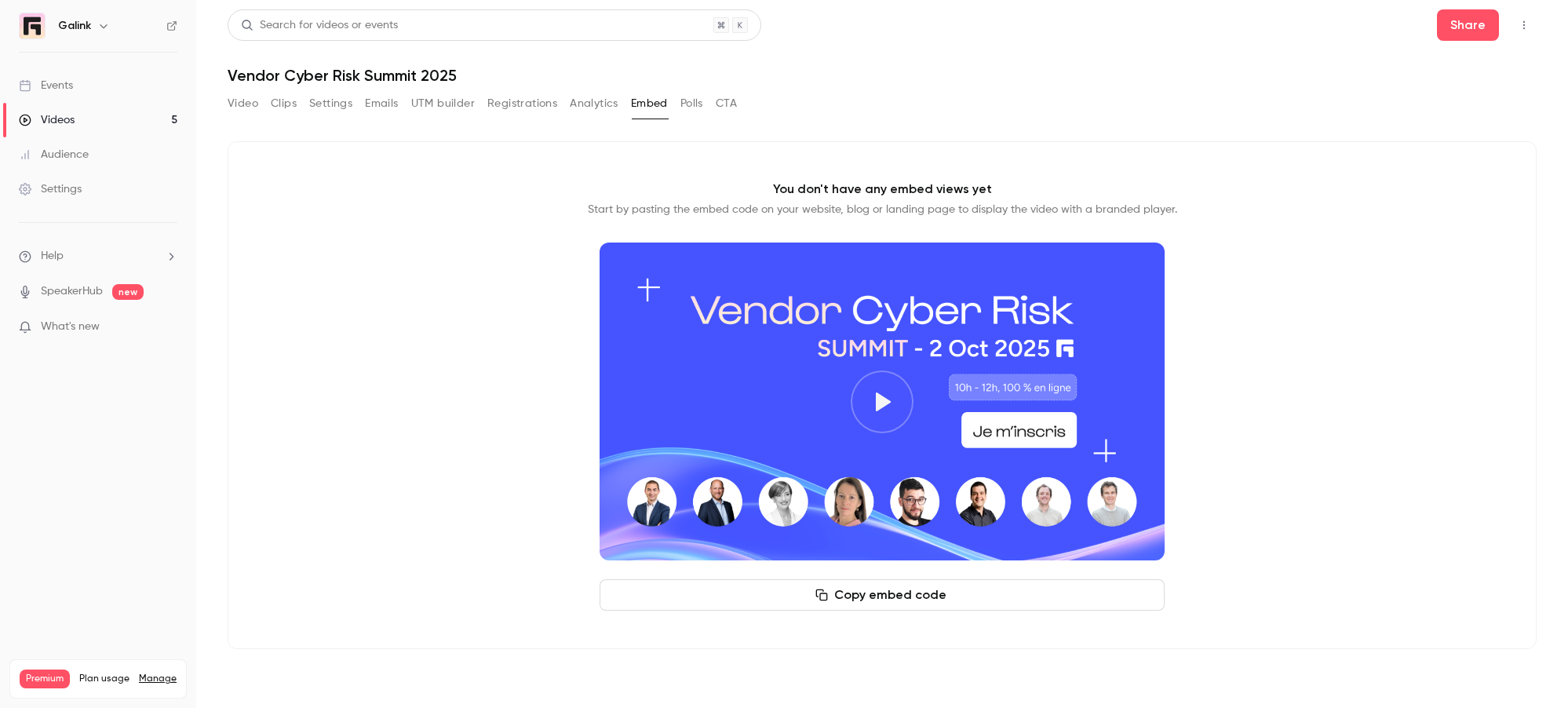
click at [593, 102] on button "Analytics" at bounding box center [594, 103] width 48 height 25
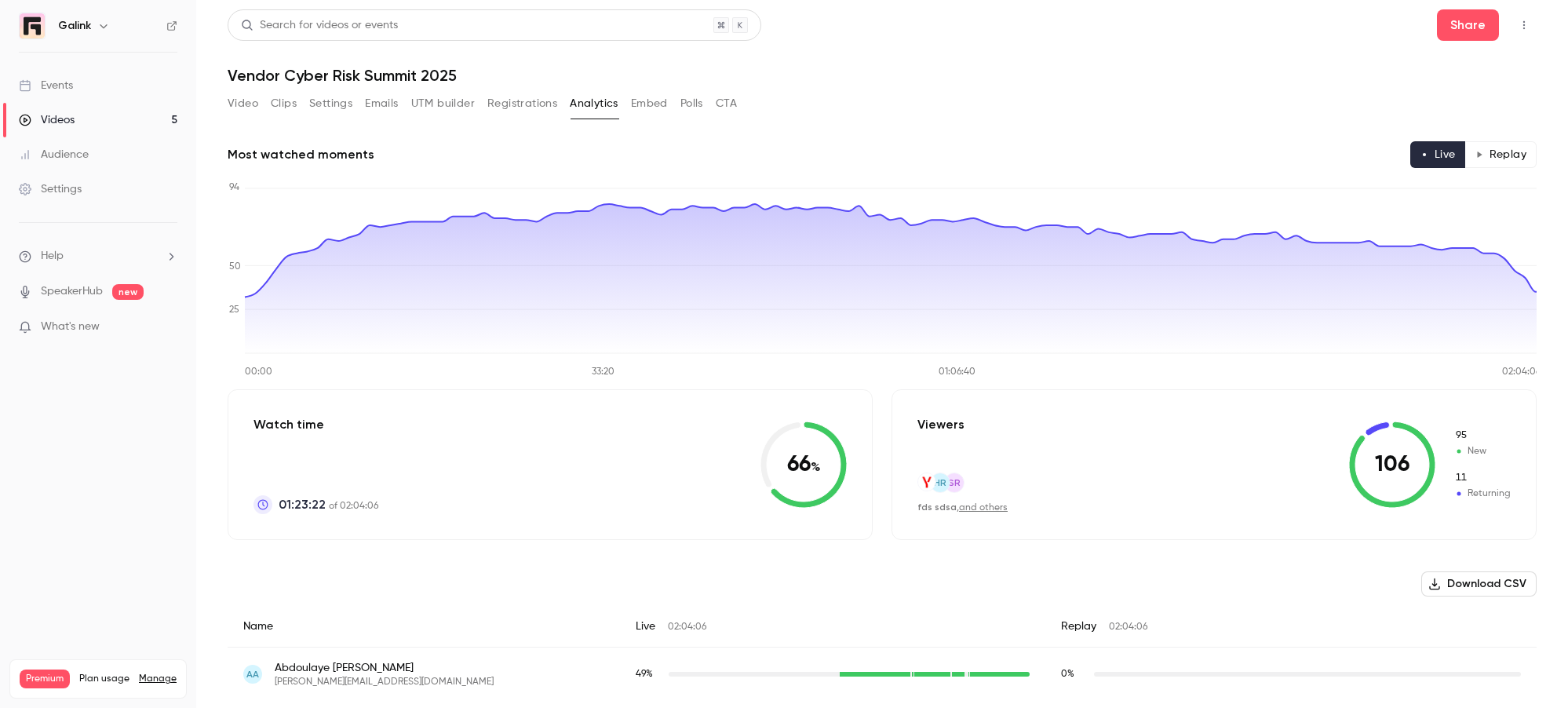
click at [634, 108] on button "Embed" at bounding box center [650, 103] width 37 height 25
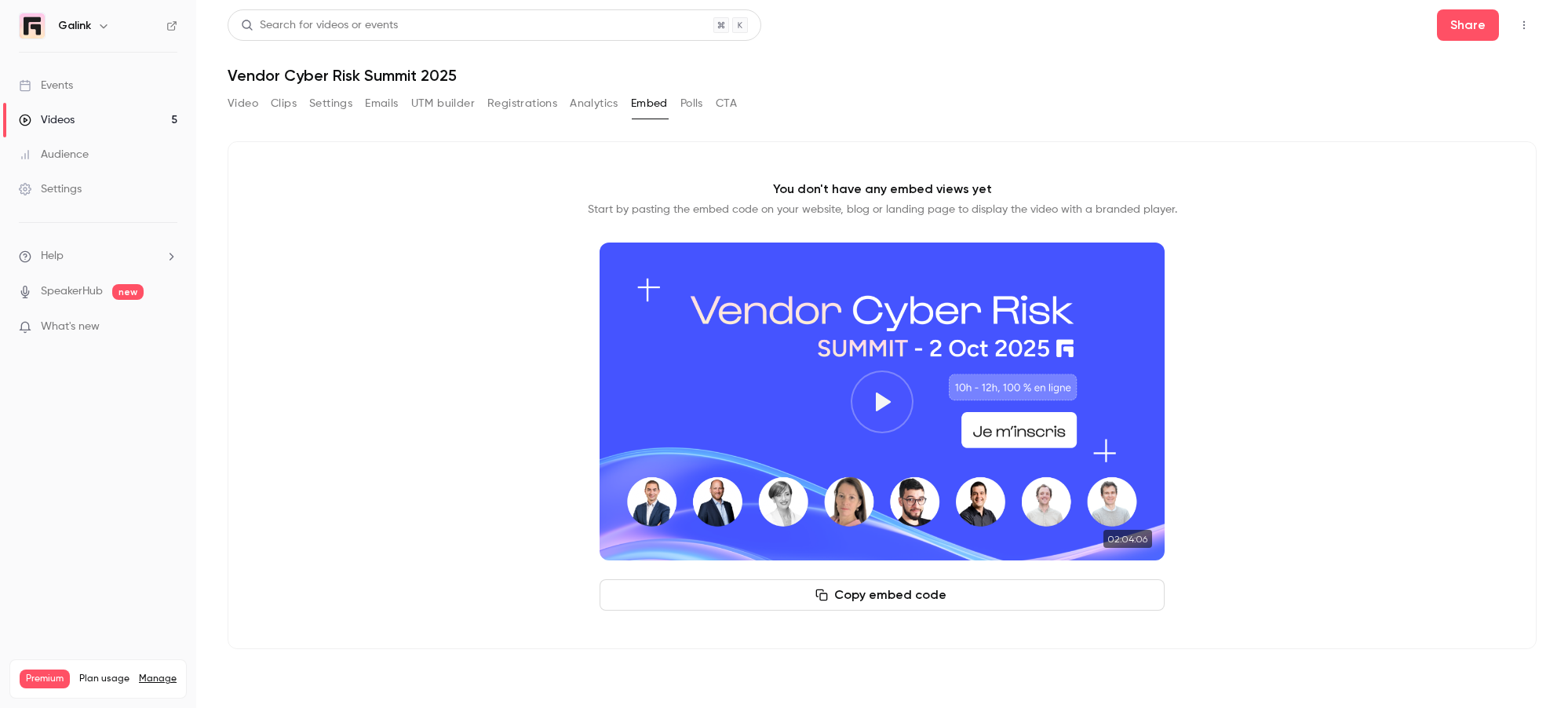
click at [862, 406] on button "Play video" at bounding box center [882, 401] width 62 height 62
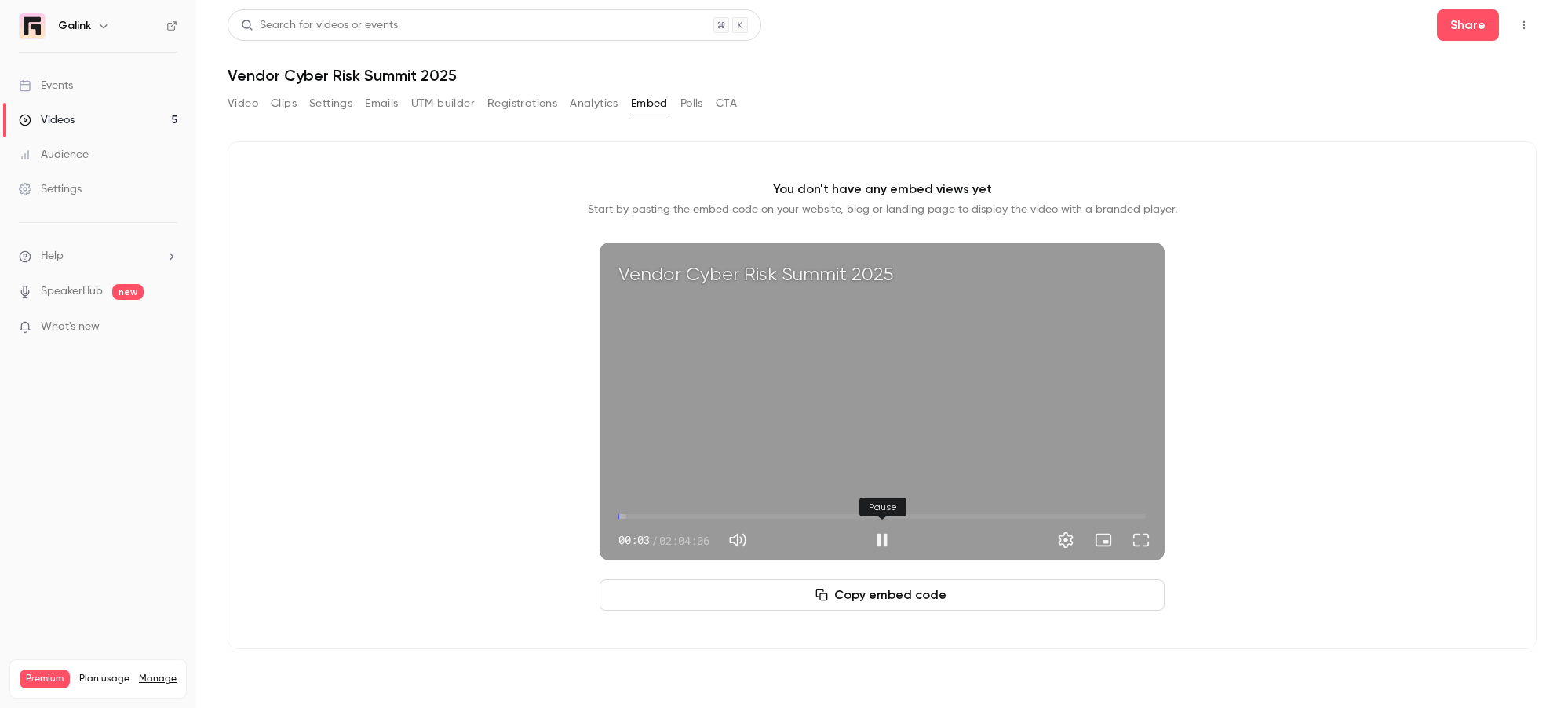
click at [876, 534] on button "Pause" at bounding box center [882, 541] width 32 height 32
type input "***"
click at [232, 110] on button "Video" at bounding box center [242, 103] width 31 height 25
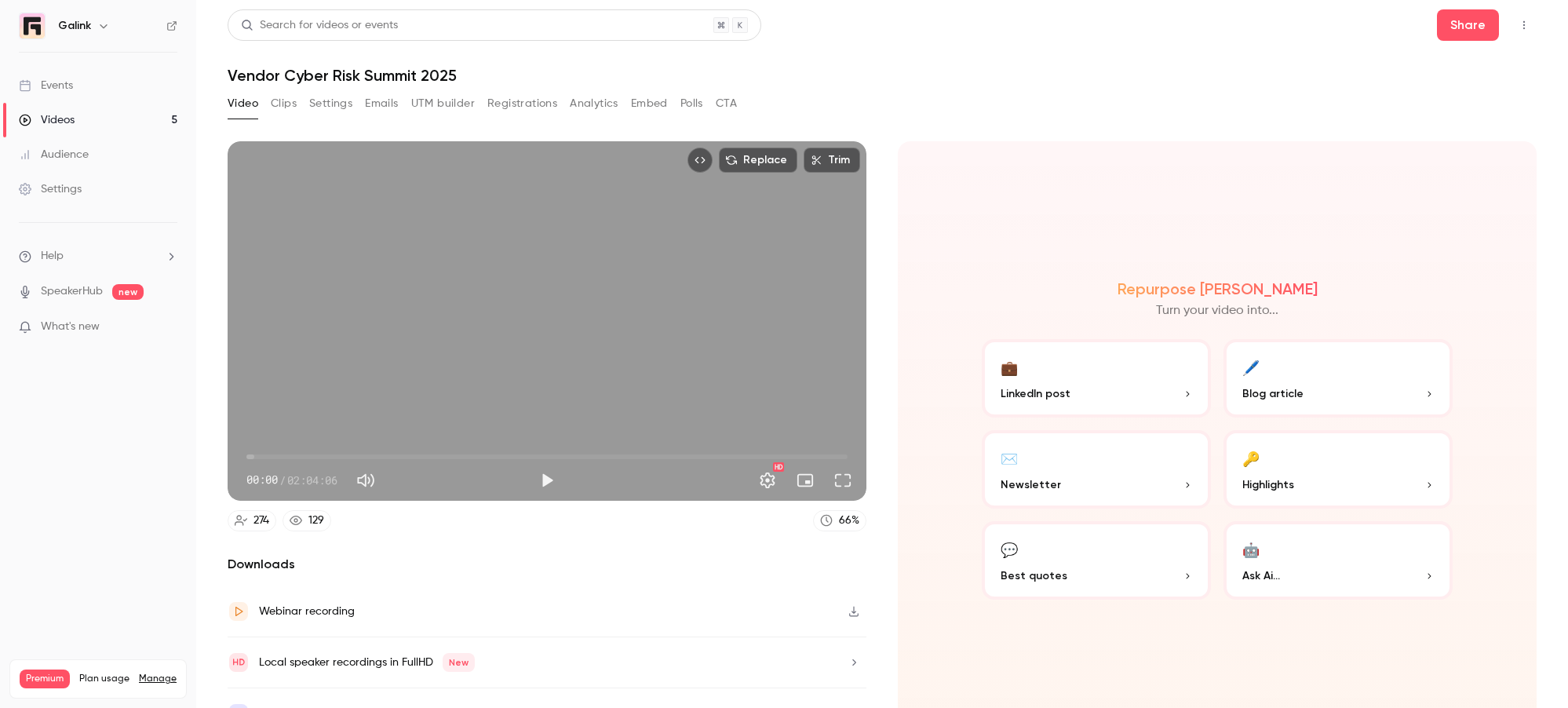
scroll to position [31, 0]
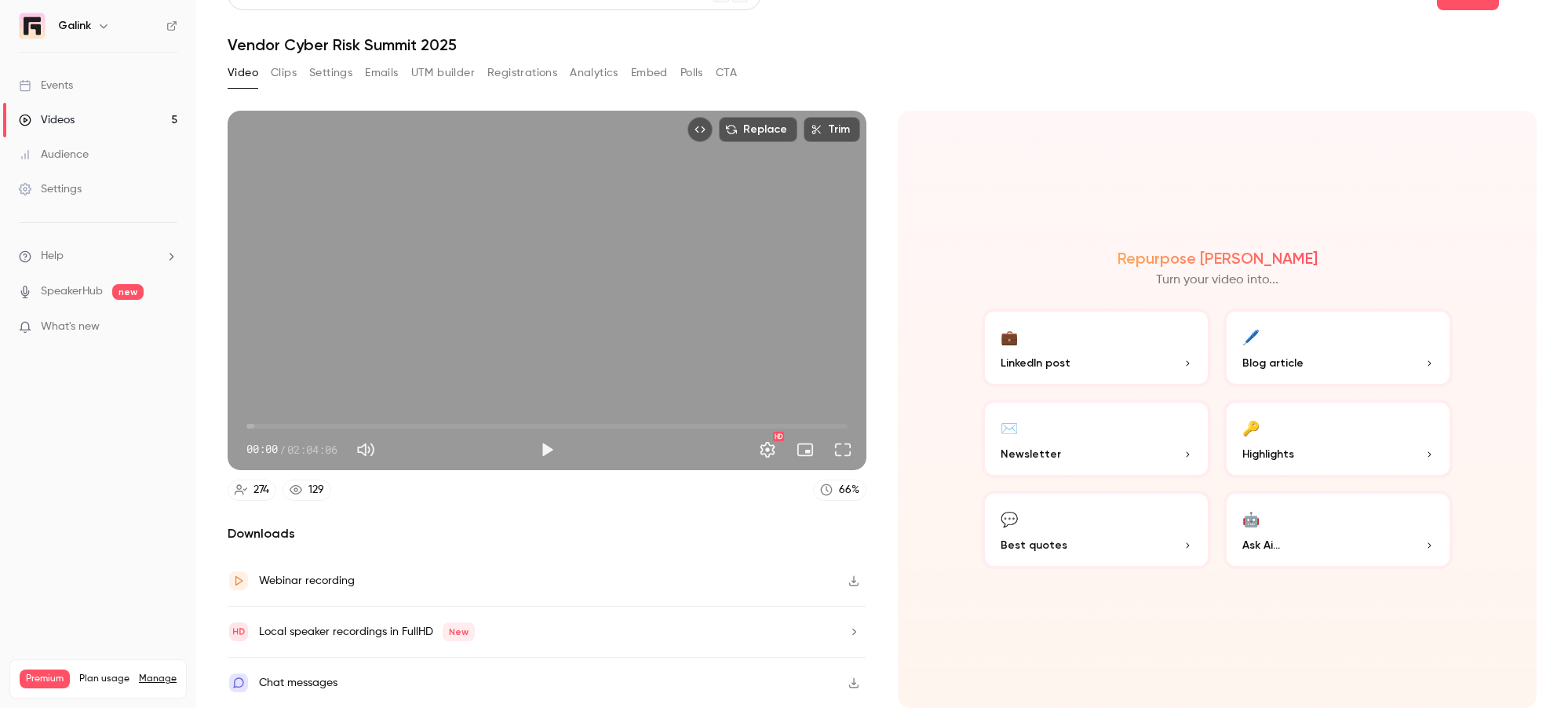
click at [849, 583] on icon "button" at bounding box center [854, 581] width 9 height 10
click at [1083, 431] on button "✉️ Newsletter" at bounding box center [1096, 439] width 229 height 78
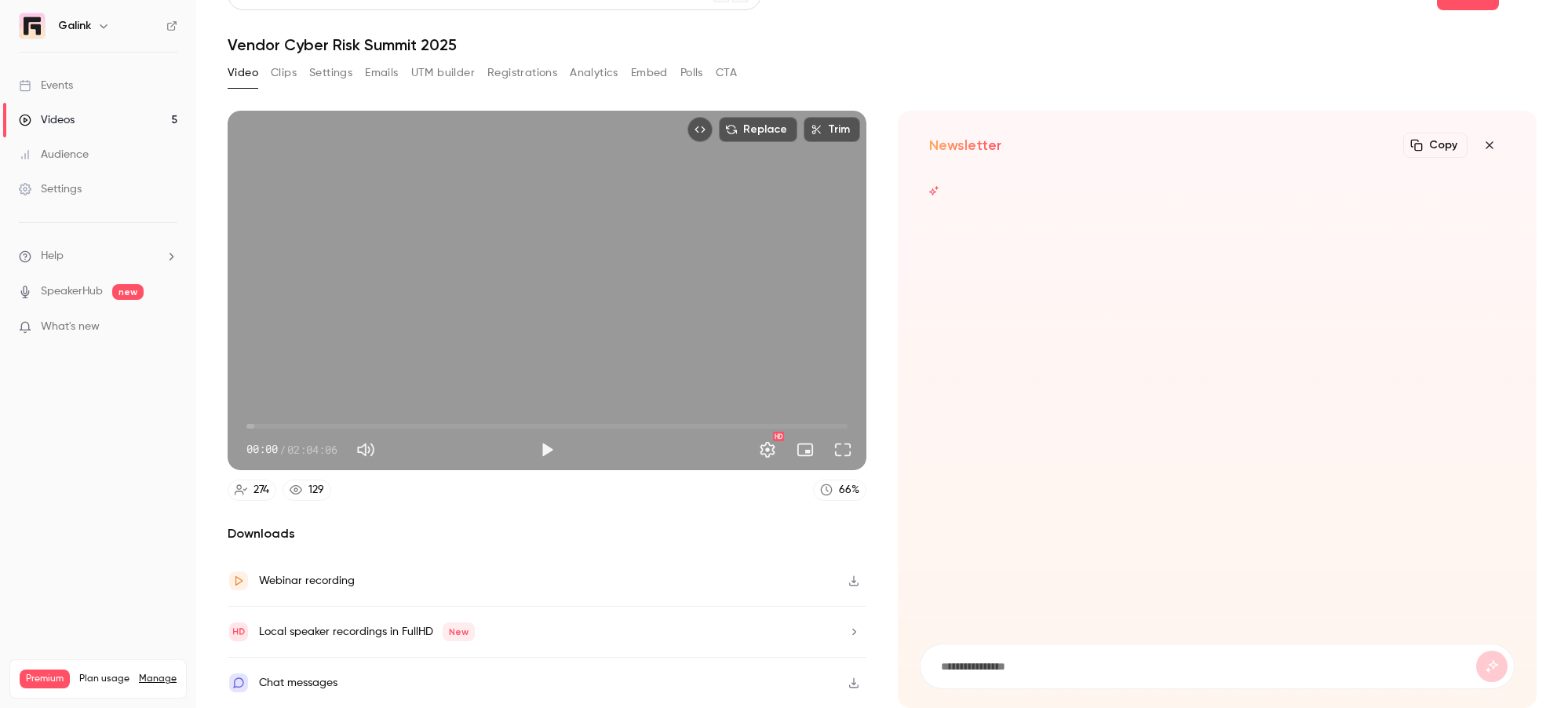
click at [1481, 147] on icon "button" at bounding box center [1490, 145] width 19 height 12
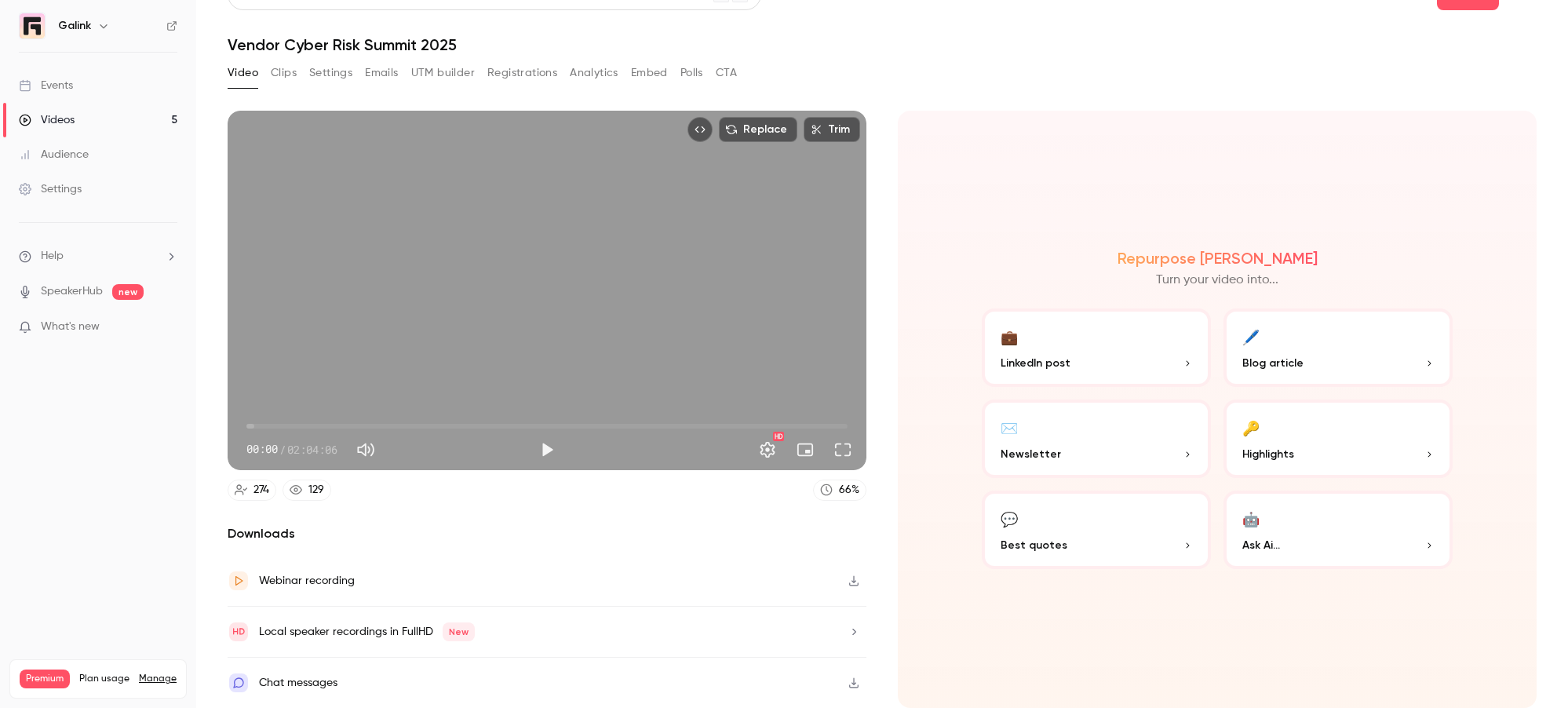
click at [1091, 361] on p "LinkedIn post" at bounding box center [1097, 363] width 192 height 17
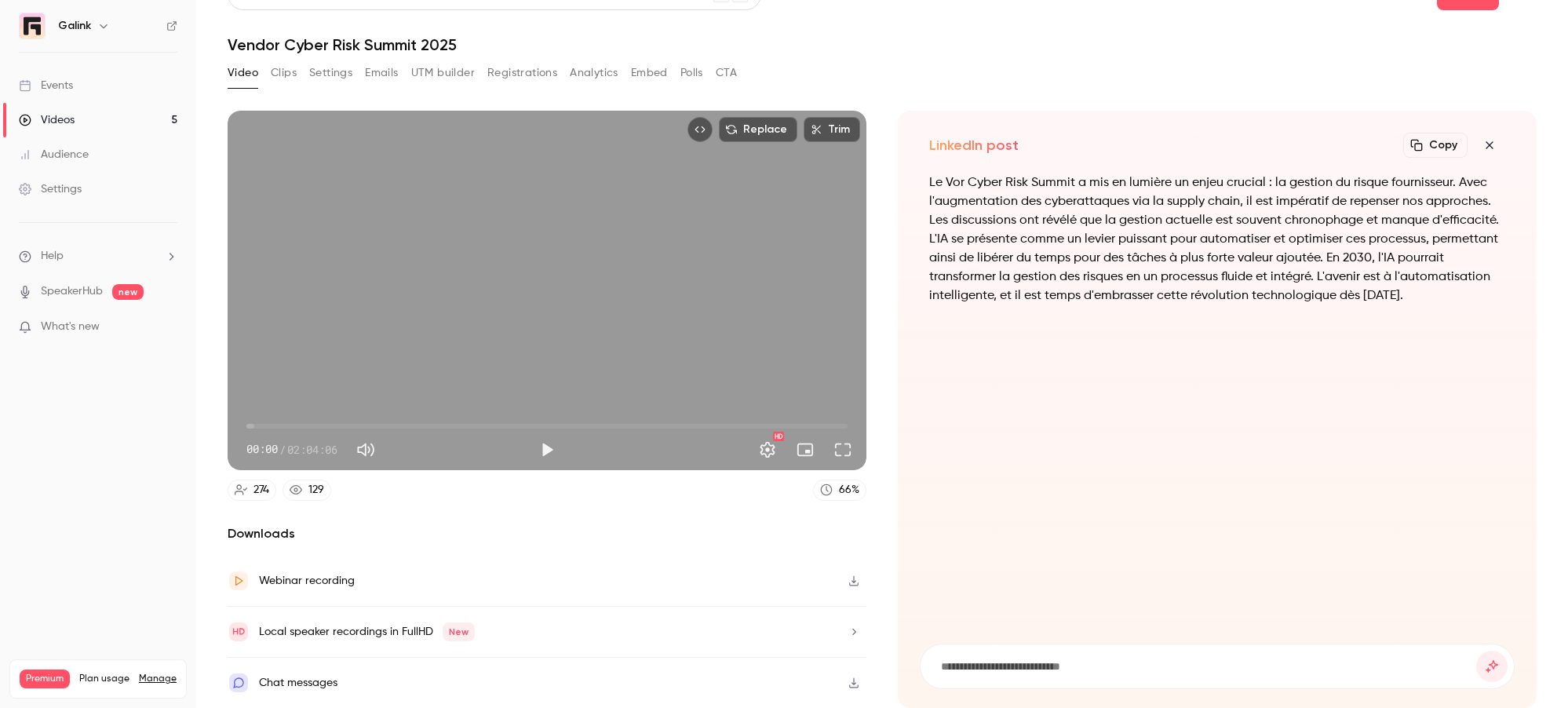
scroll to position [0, 0]
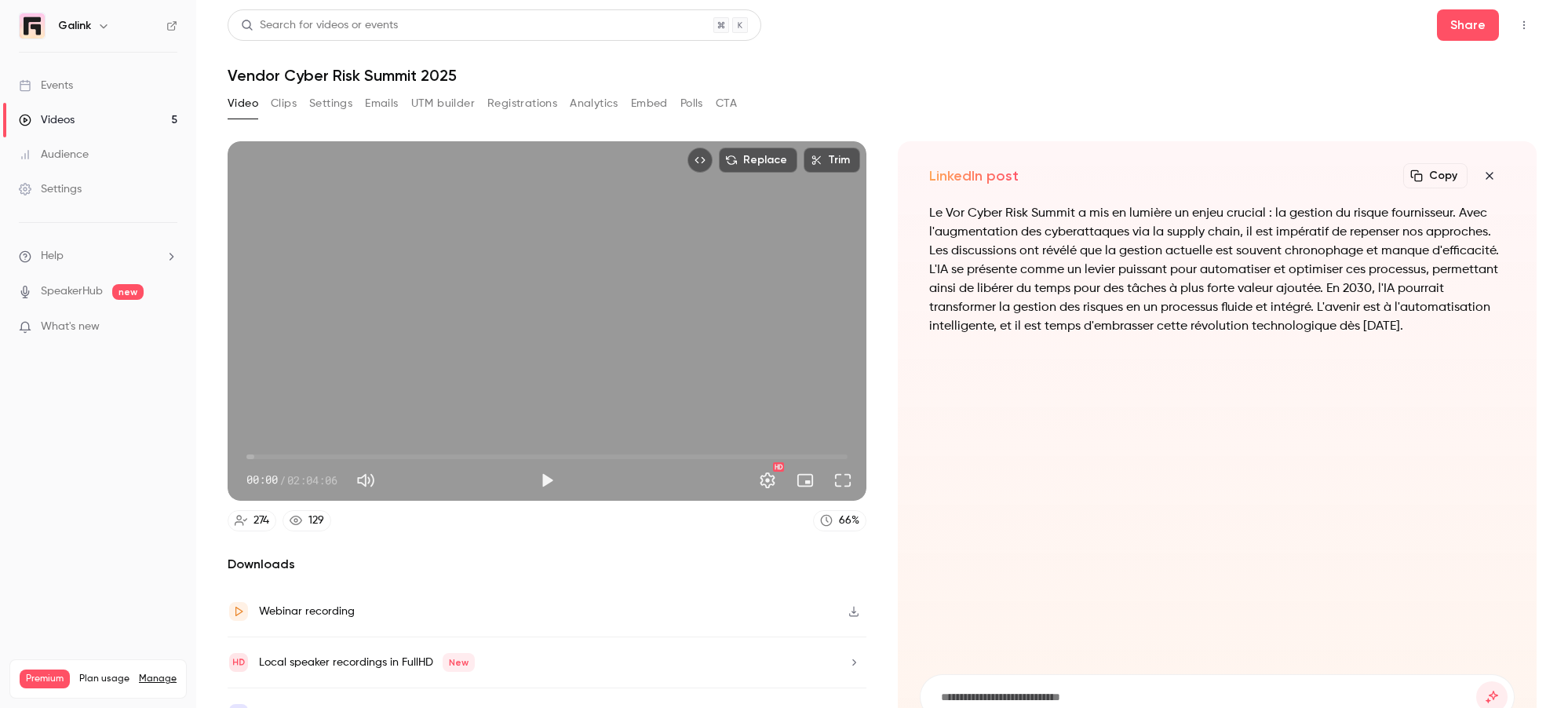
click at [316, 105] on button "Settings" at bounding box center [331, 103] width 43 height 25
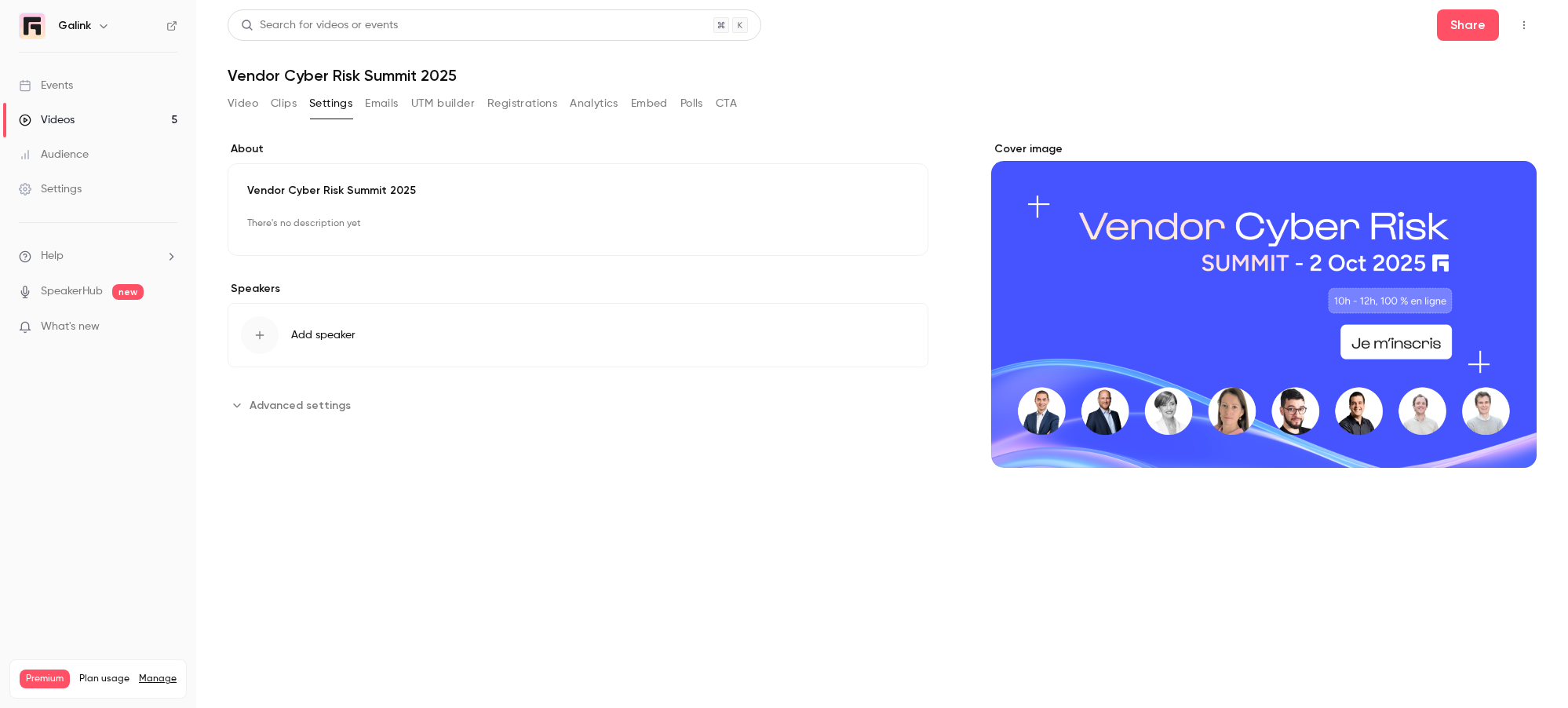
click at [241, 97] on button "Video" at bounding box center [242, 103] width 31 height 25
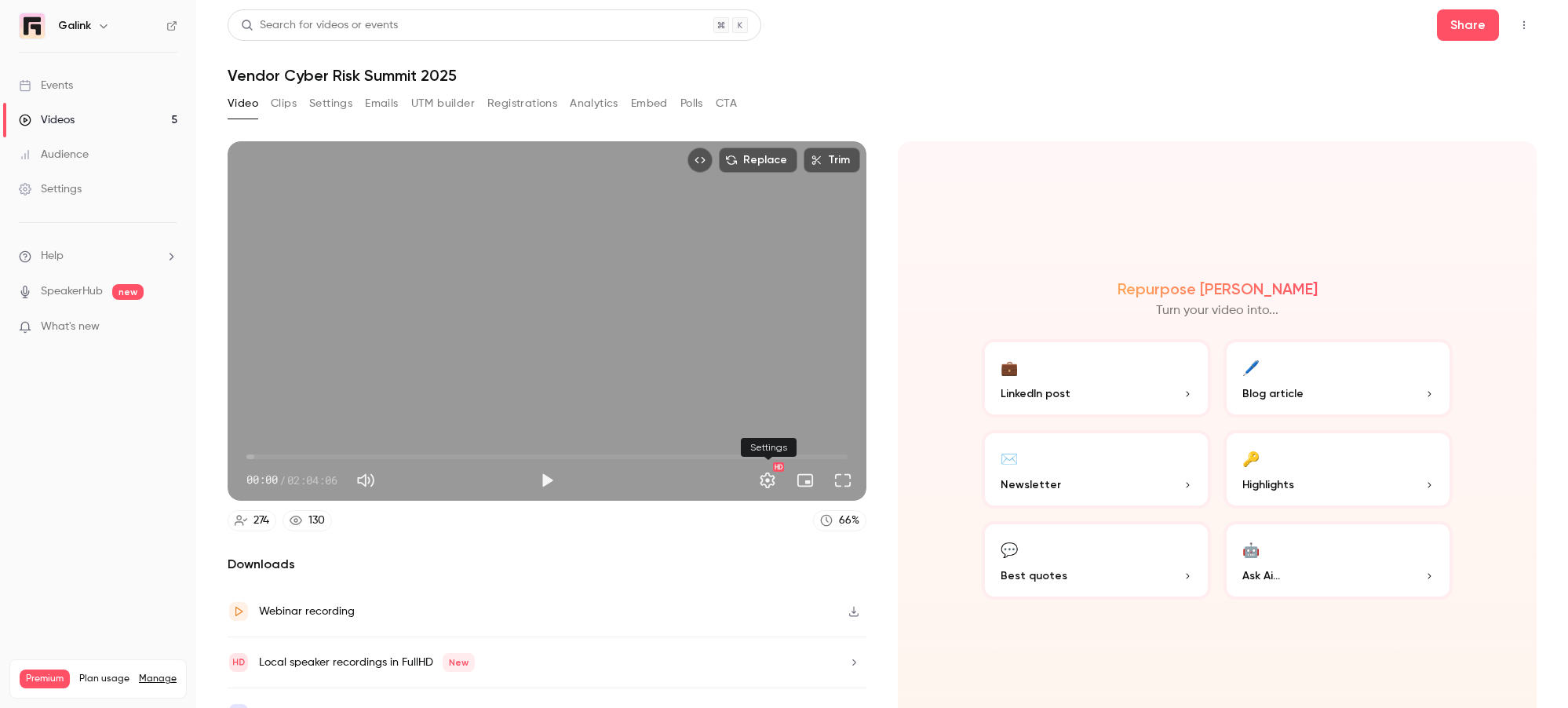
click at [769, 476] on button "Settings" at bounding box center [768, 481] width 32 height 32
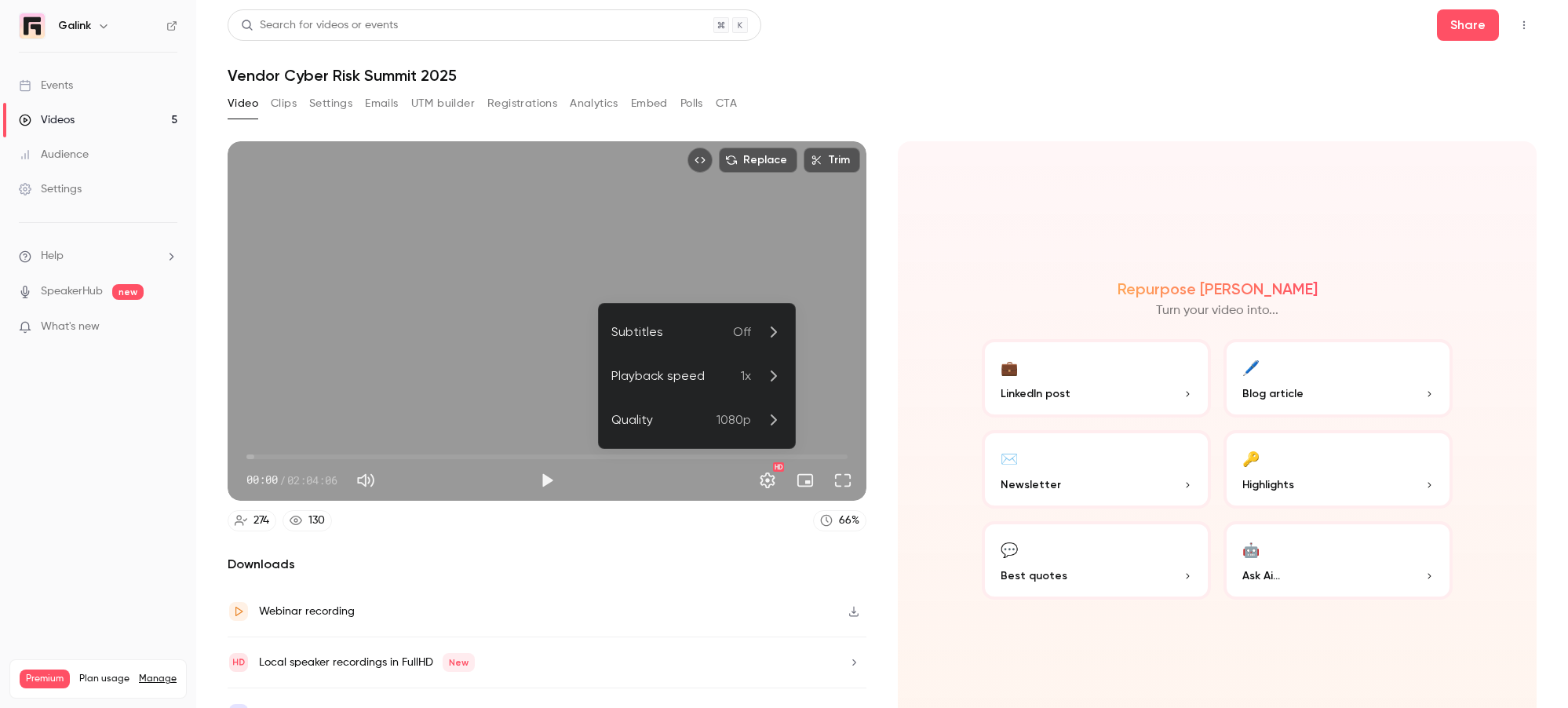
click at [704, 342] on li "Subtitles Off" at bounding box center [697, 332] width 197 height 44
click at [625, 342] on li "Subtitles" at bounding box center [697, 351] width 197 height 45
click at [714, 436] on li "Quality 1080p" at bounding box center [697, 420] width 197 height 44
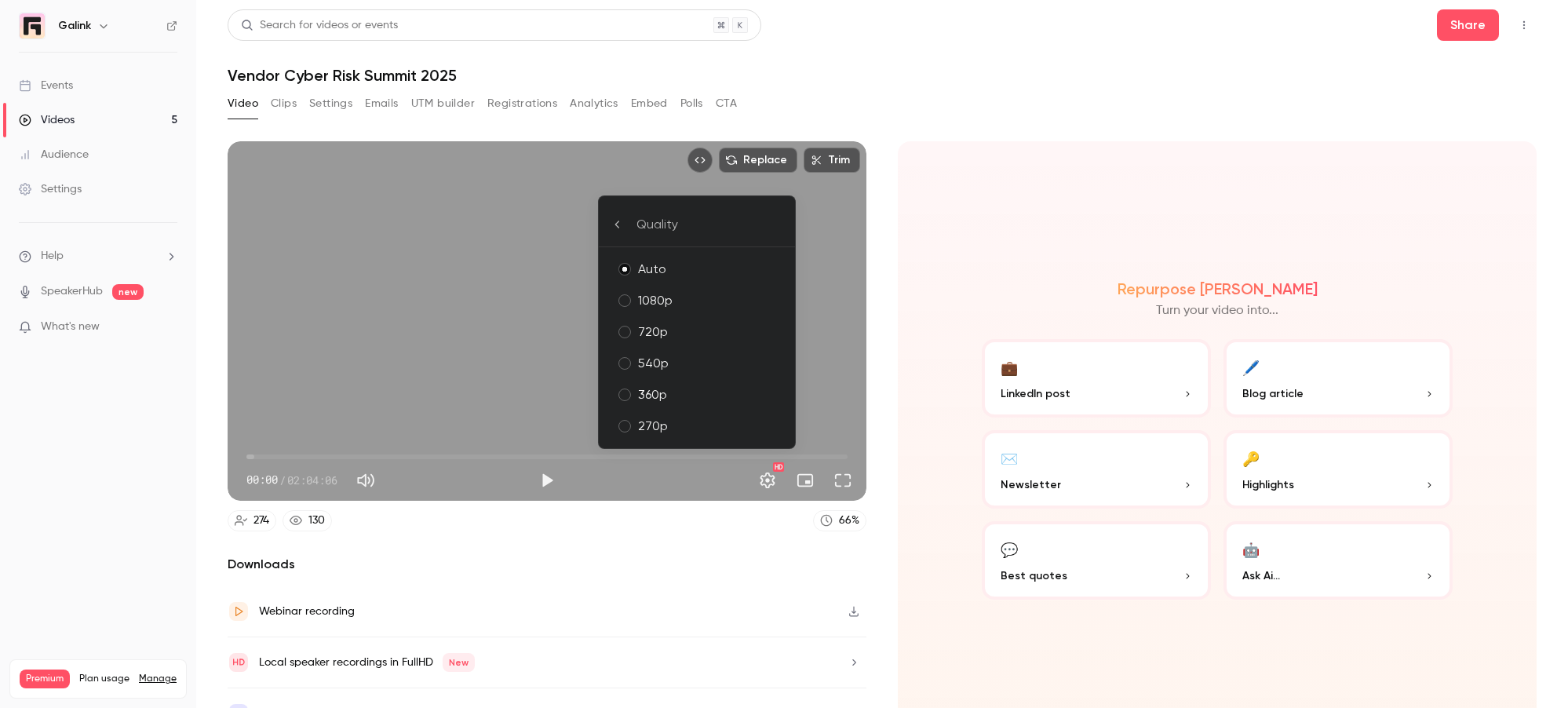
click at [691, 552] on div at bounding box center [784, 354] width 1568 height 708
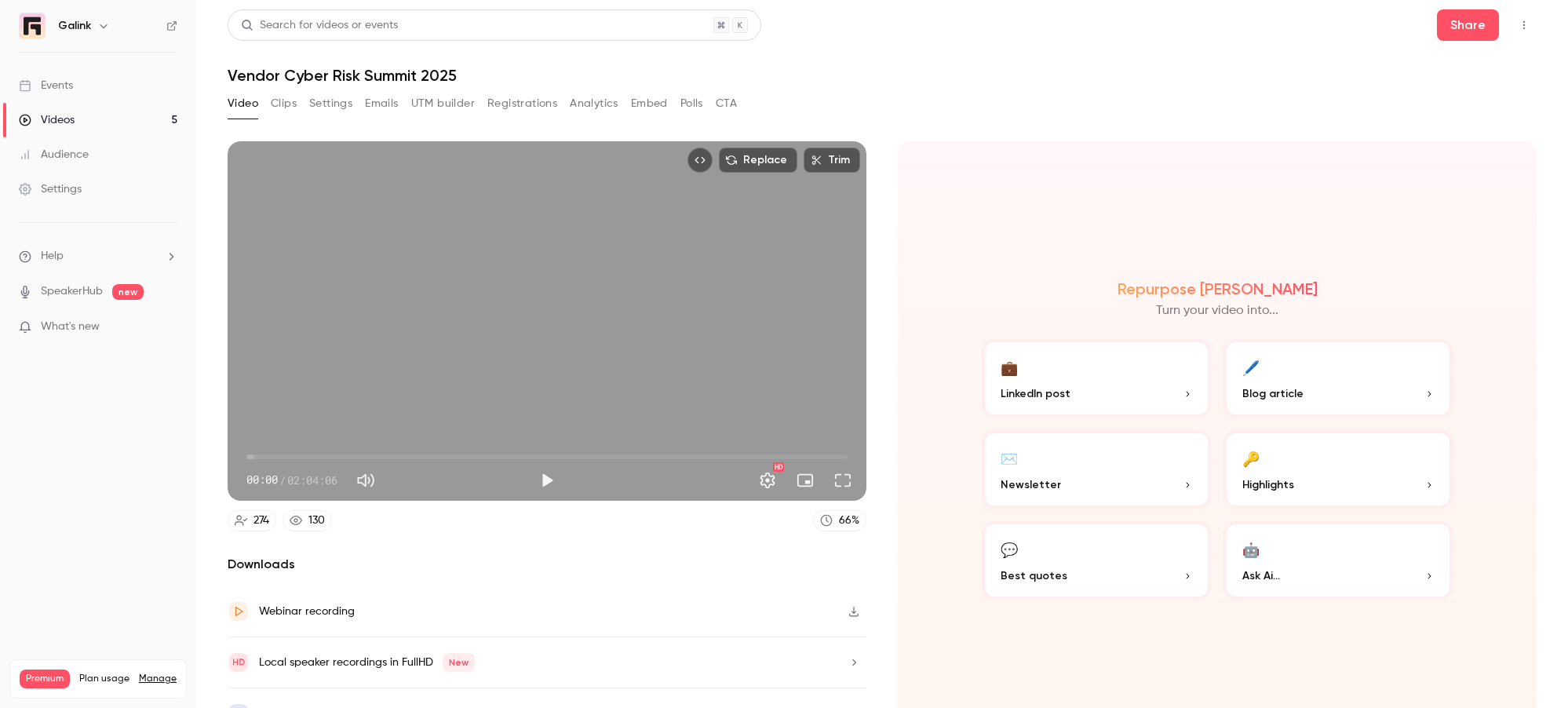
scroll to position [31, 0]
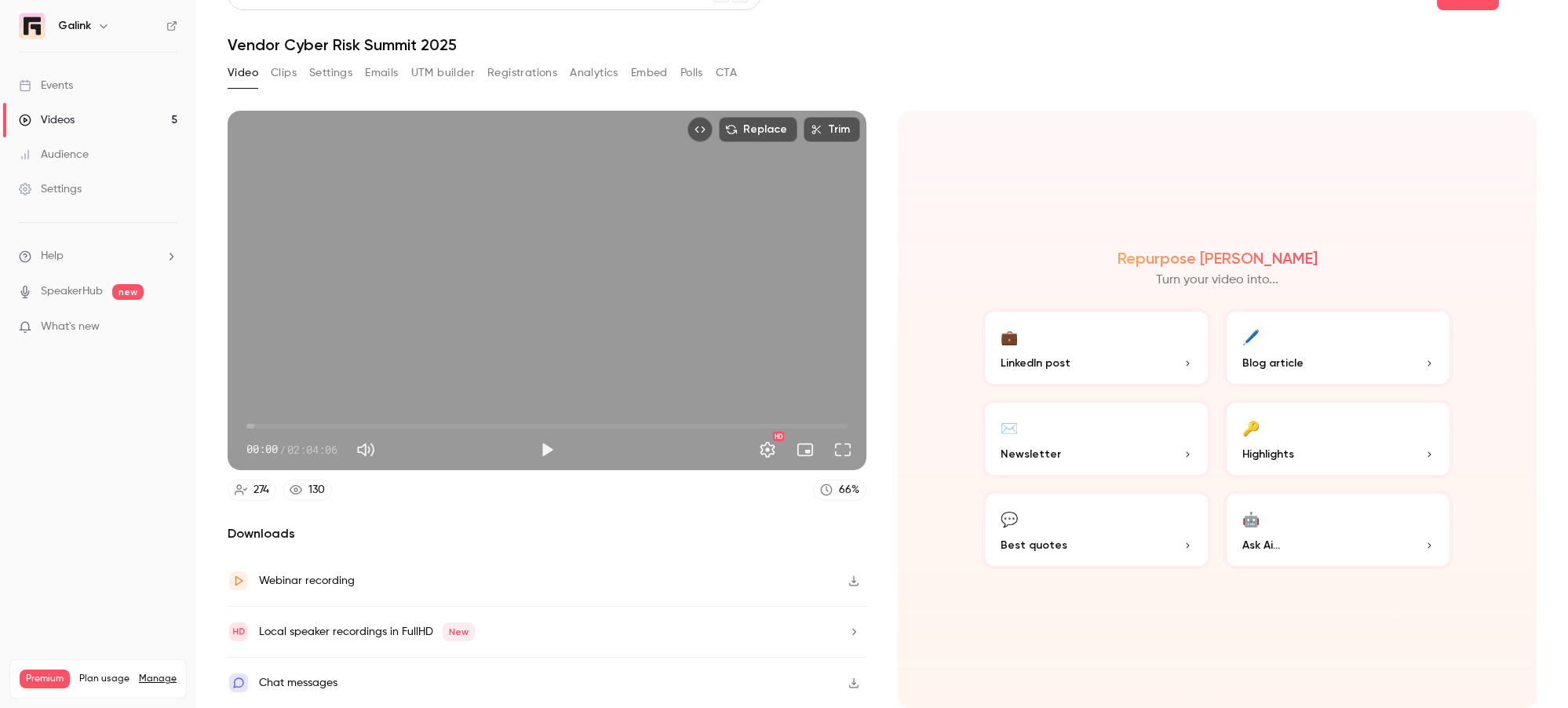
click at [376, 68] on button "Emails" at bounding box center [381, 73] width 33 height 25
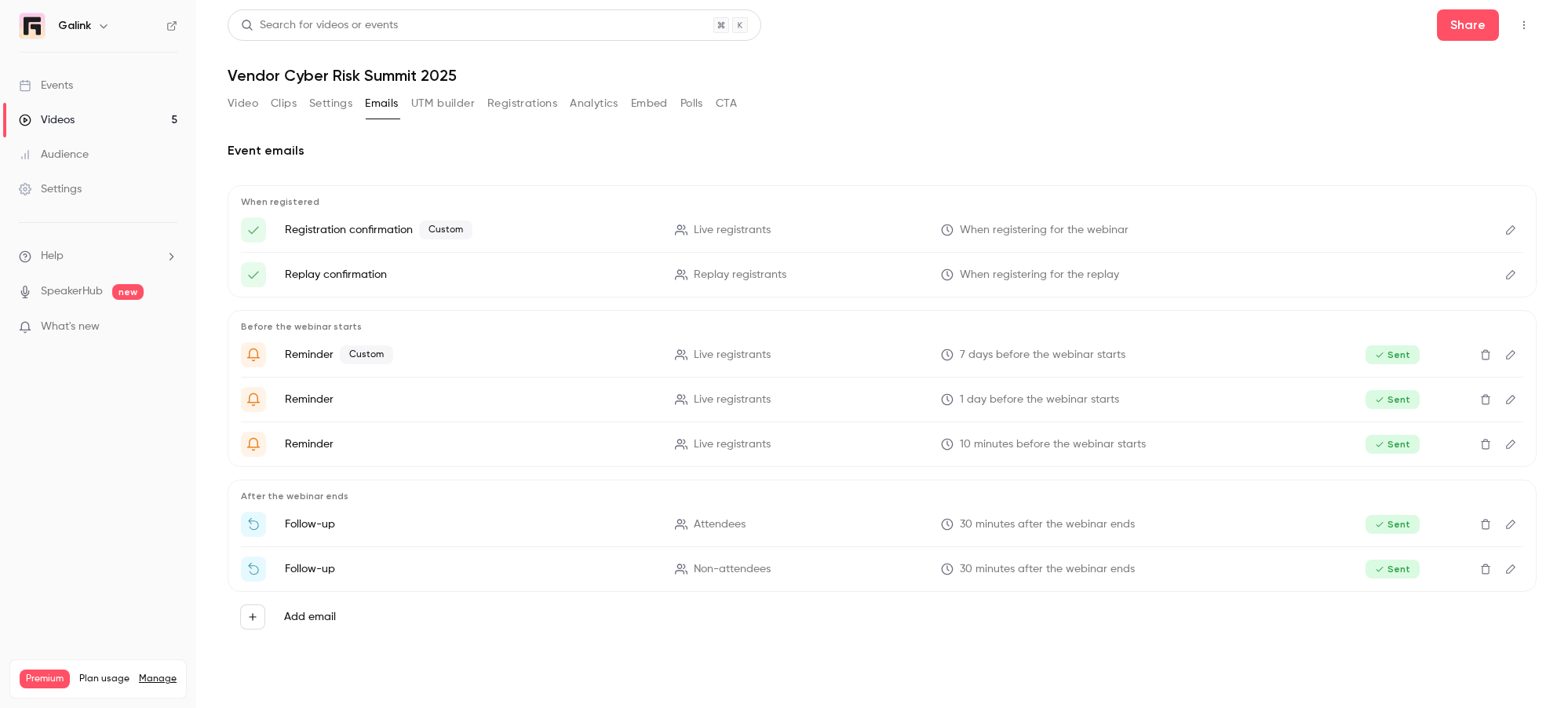
click at [433, 104] on button "UTM builder" at bounding box center [443, 103] width 63 height 25
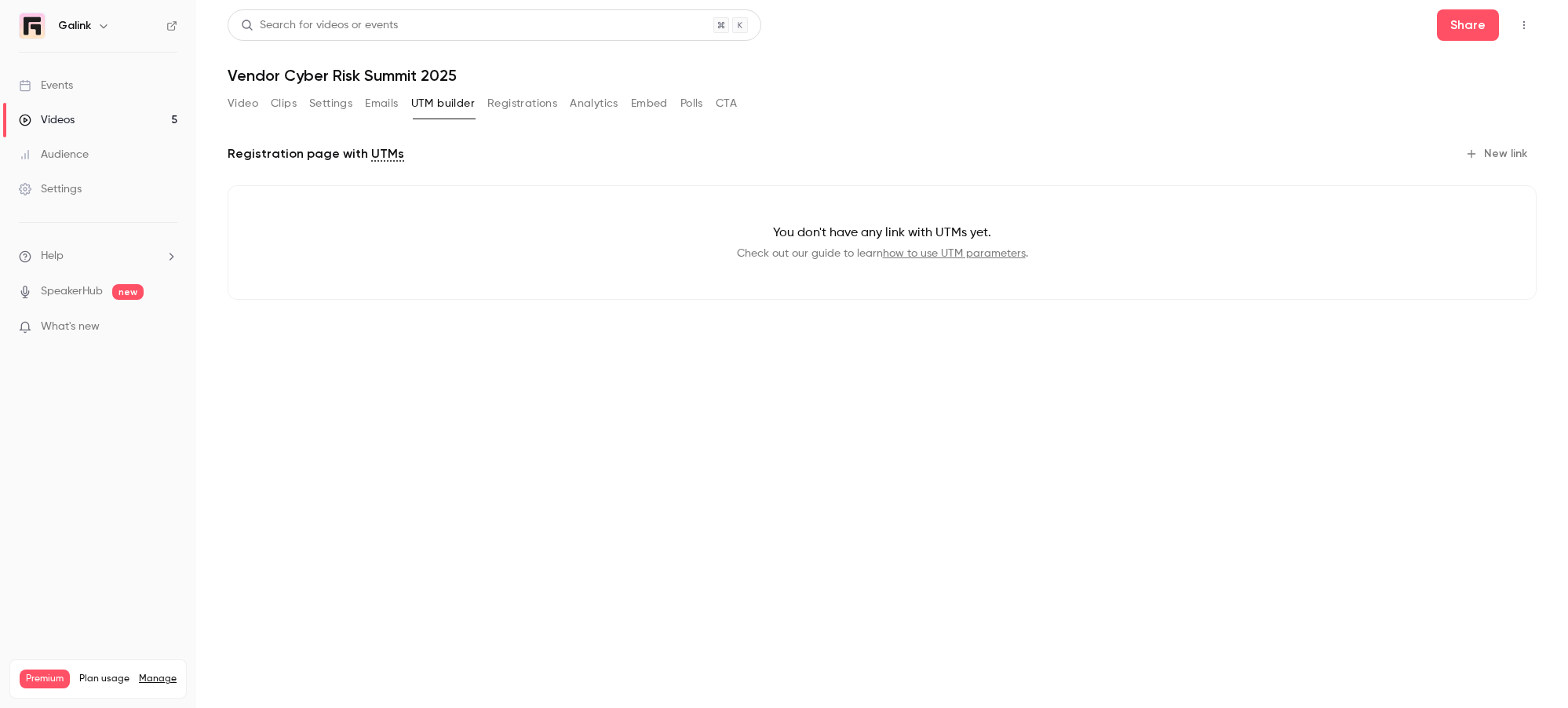
click at [494, 105] on button "Registrations" at bounding box center [522, 103] width 70 height 25
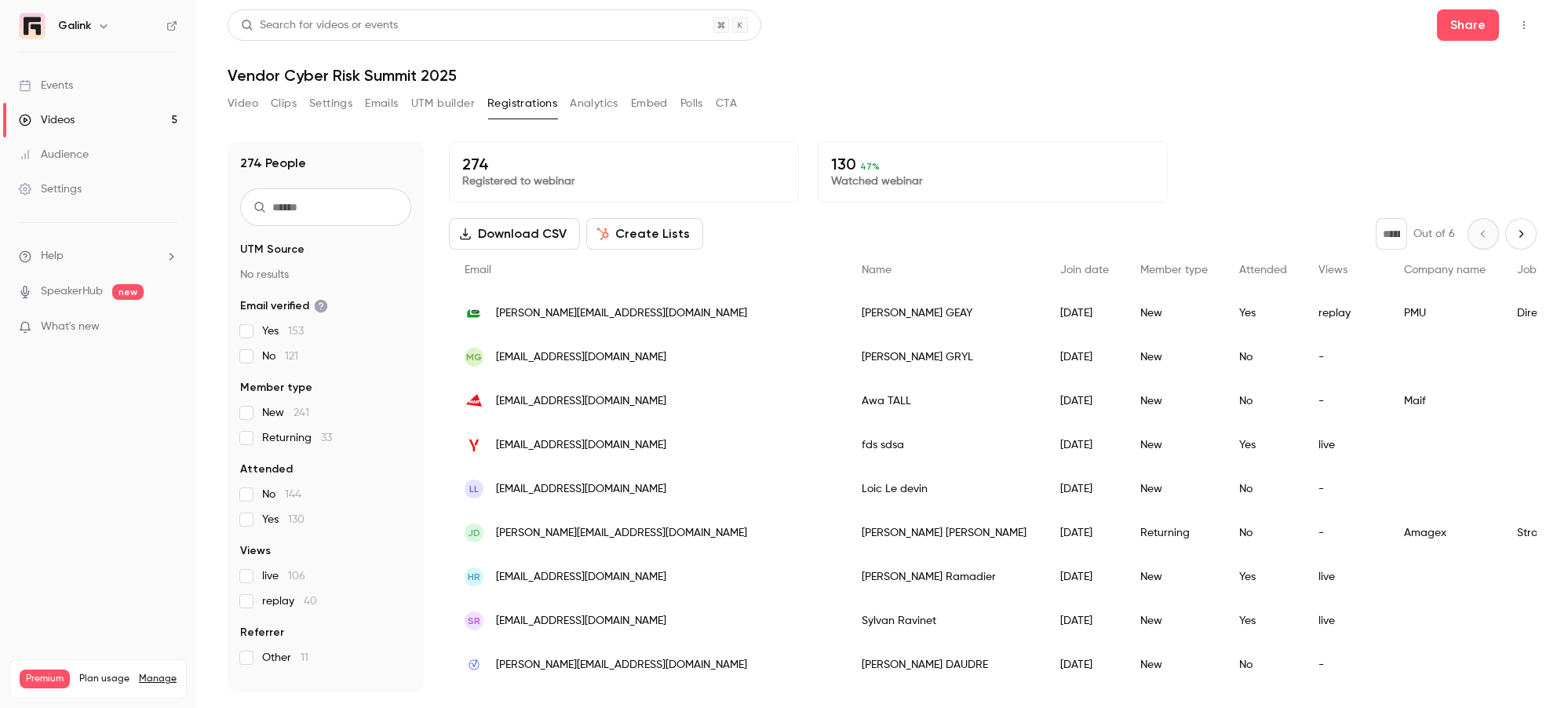
click at [576, 105] on button "Analytics" at bounding box center [594, 103] width 48 height 25
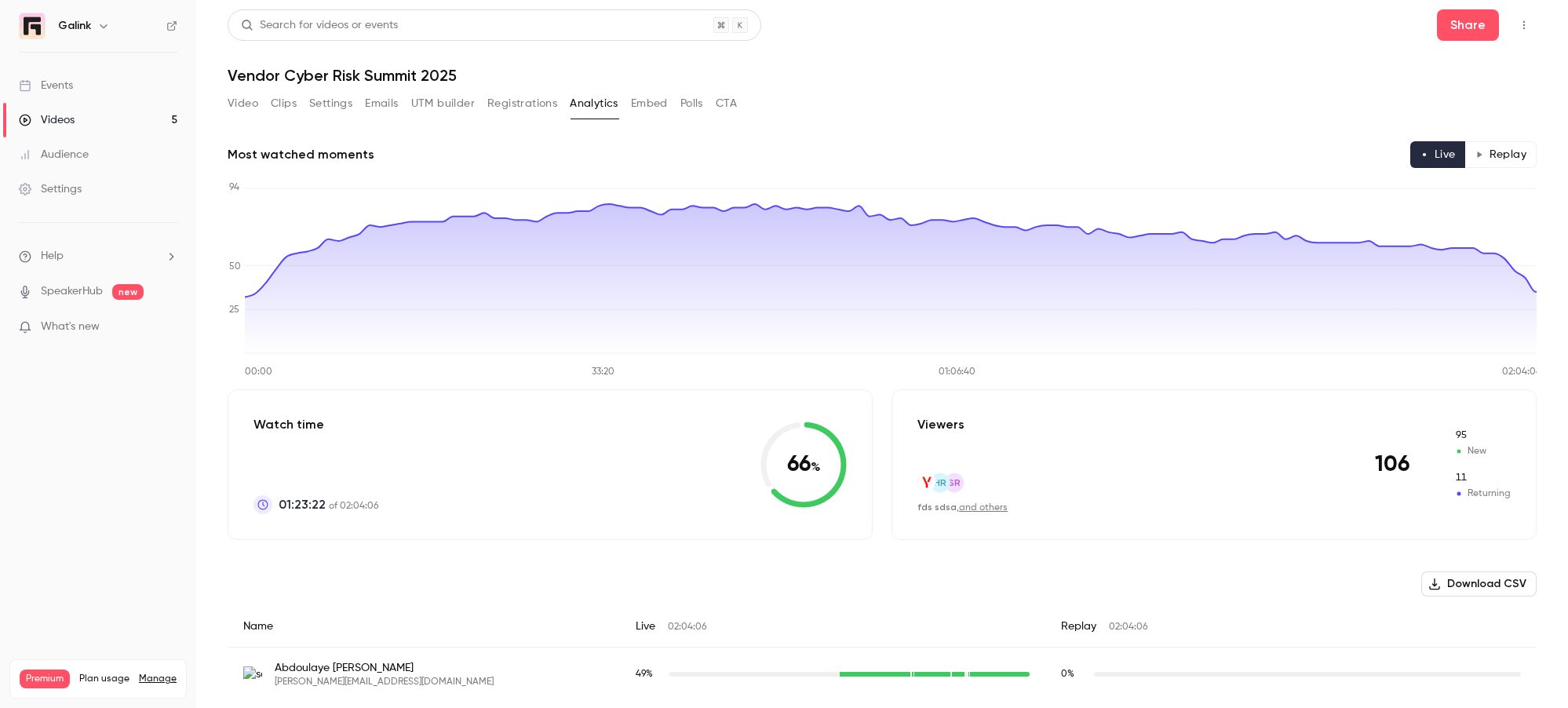
click at [620, 103] on div "Video Clips Settings Emails UTM builder Registrations Analytics Embed Polls CTA" at bounding box center [482, 103] width 510 height 25
click at [674, 102] on div "Video Clips Settings Emails UTM builder Registrations Analytics Embed Polls CTA" at bounding box center [482, 103] width 510 height 25
click at [690, 102] on button "Polls" at bounding box center [691, 103] width 22 height 25
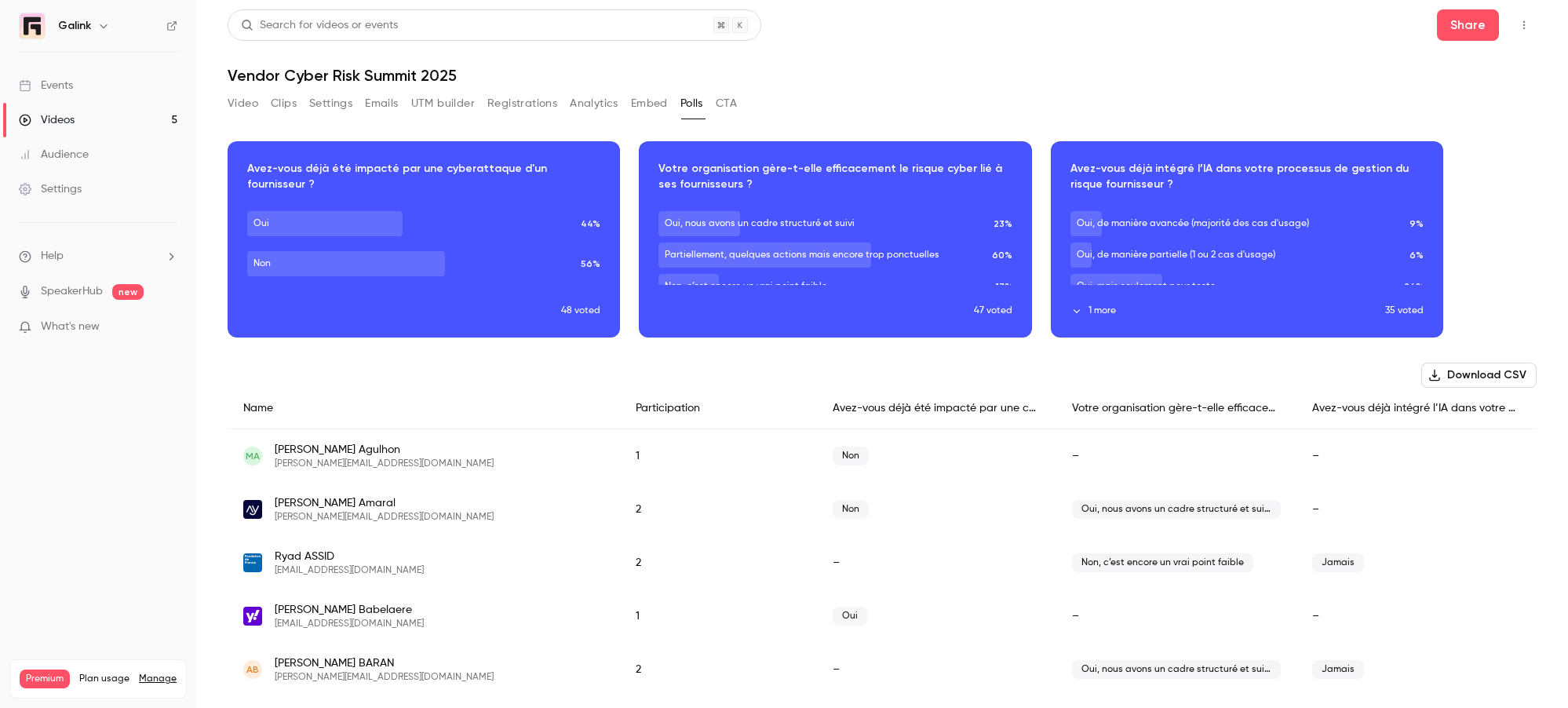
click at [651, 99] on button "Embed" at bounding box center [650, 103] width 37 height 25
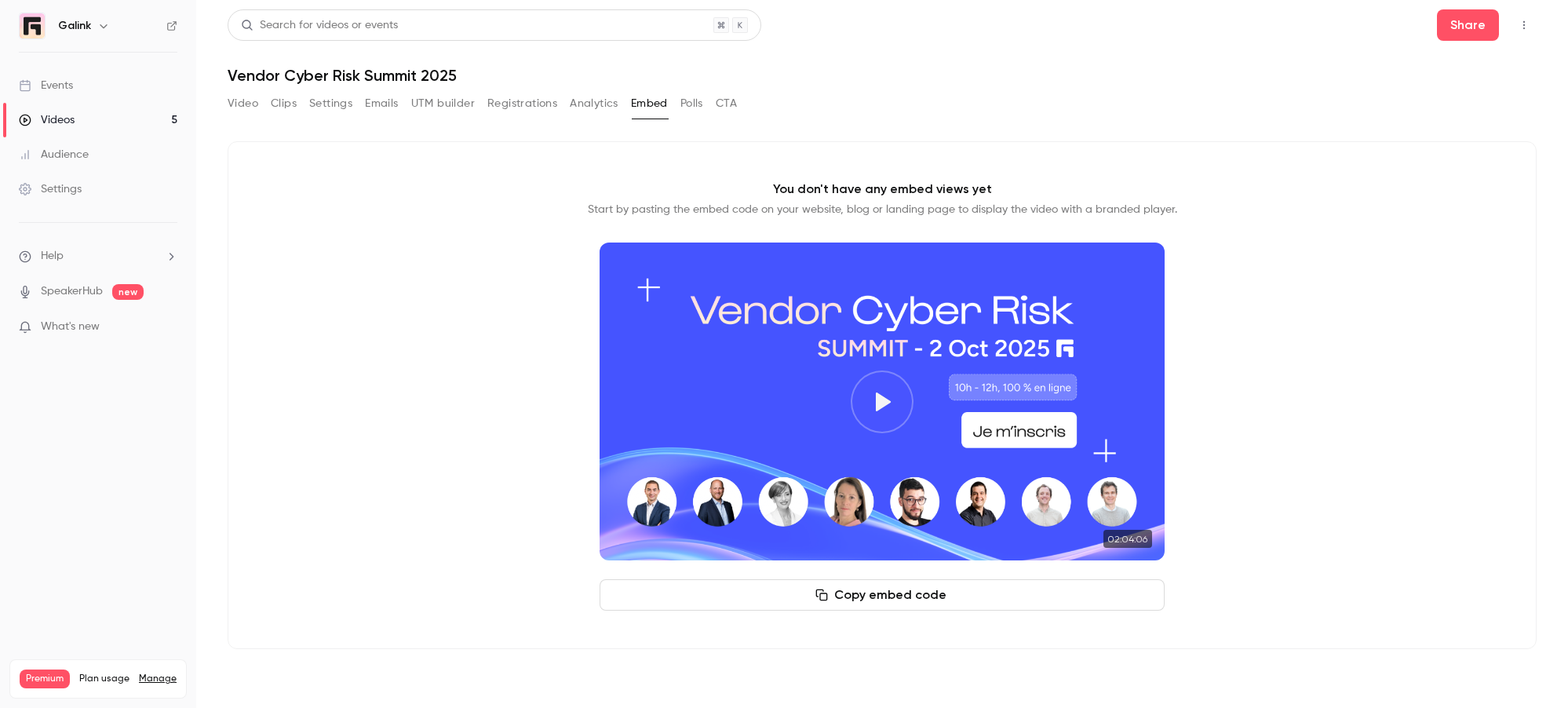
click at [600, 96] on button "Analytics" at bounding box center [594, 103] width 48 height 25
click at [600, 96] on button "Analytics" at bounding box center [594, 103] width 48 height 25
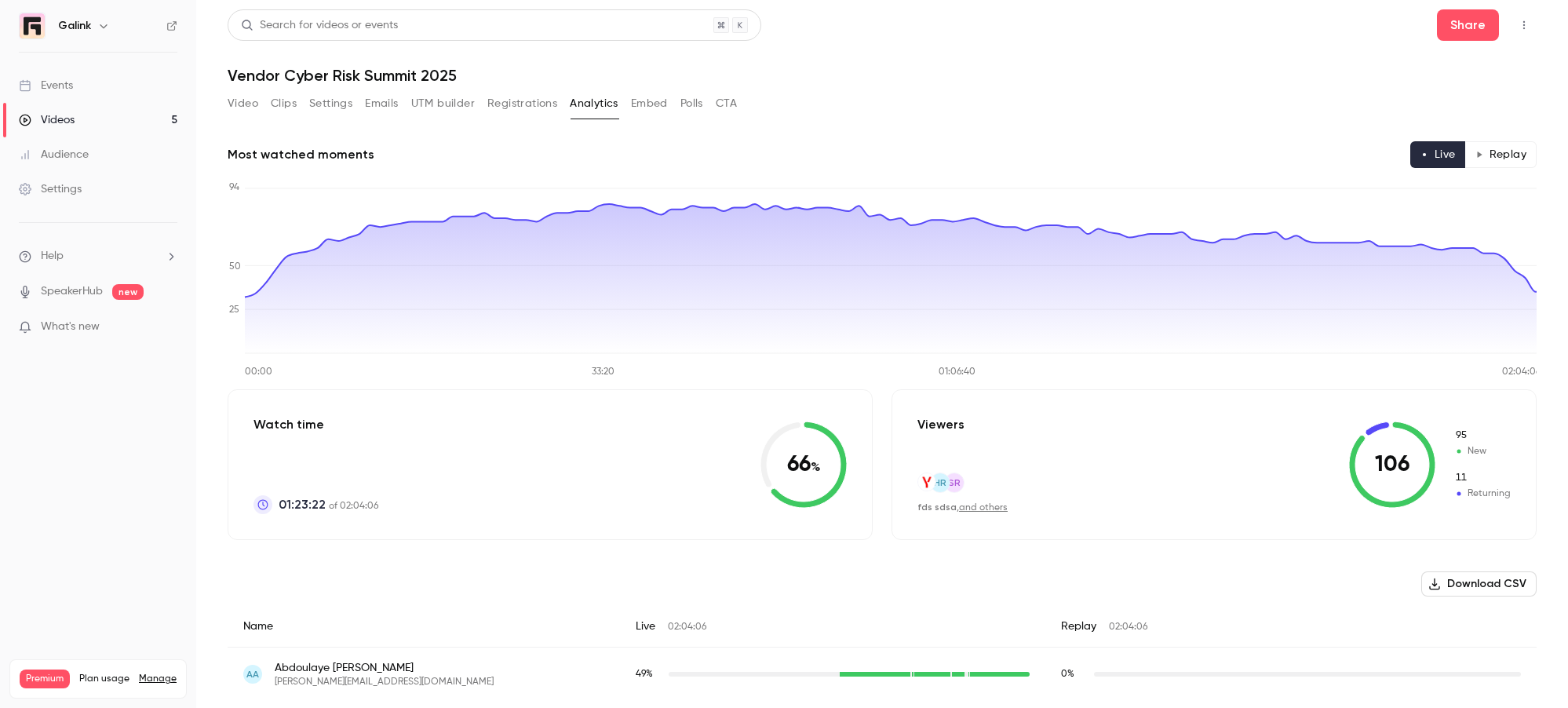
click at [532, 91] on button "Registrations" at bounding box center [522, 103] width 70 height 25
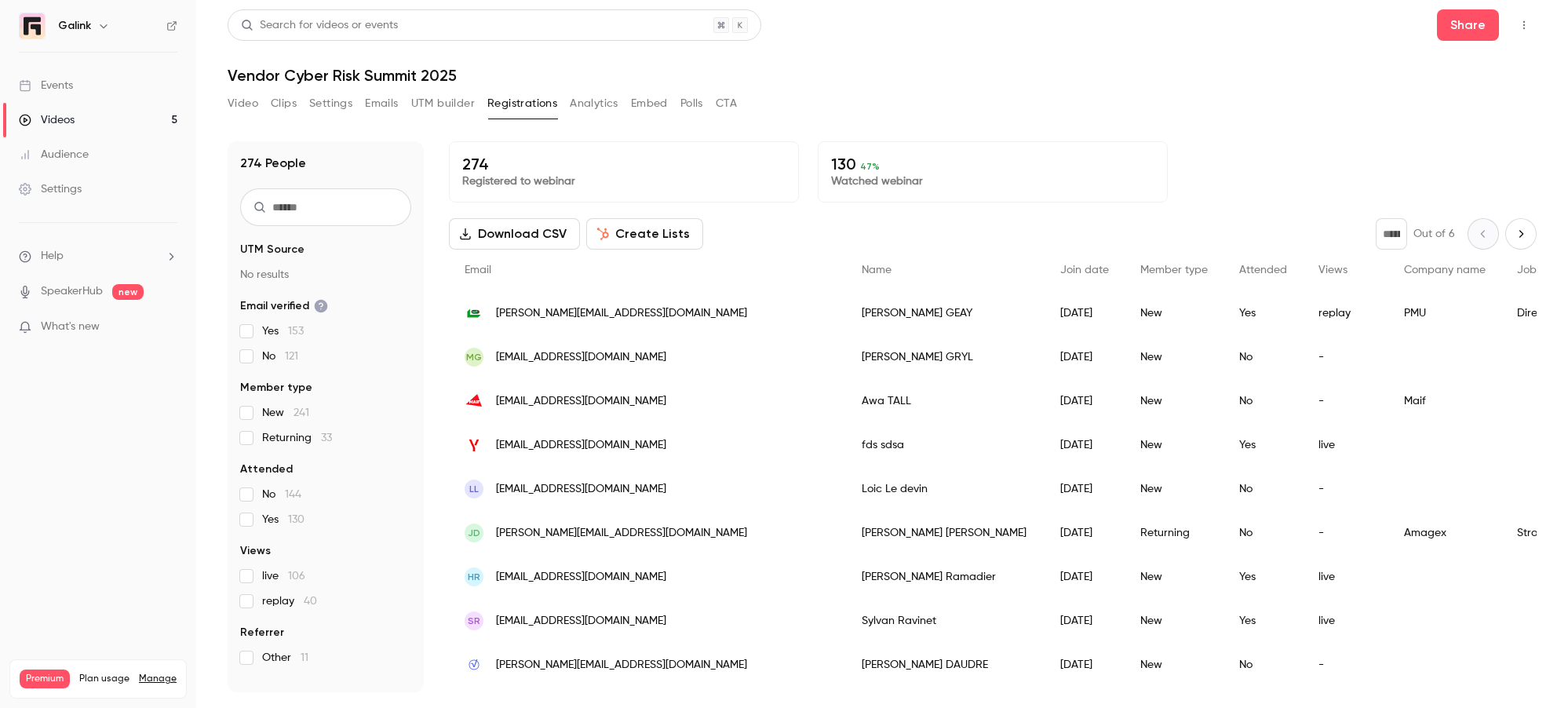
click at [486, 89] on div "Search for videos or events Share Vendor Cyber Risk Summit 2025 Video Clips Set…" at bounding box center [882, 353] width 1309 height 689
click at [421, 103] on button "UTM builder" at bounding box center [443, 103] width 63 height 25
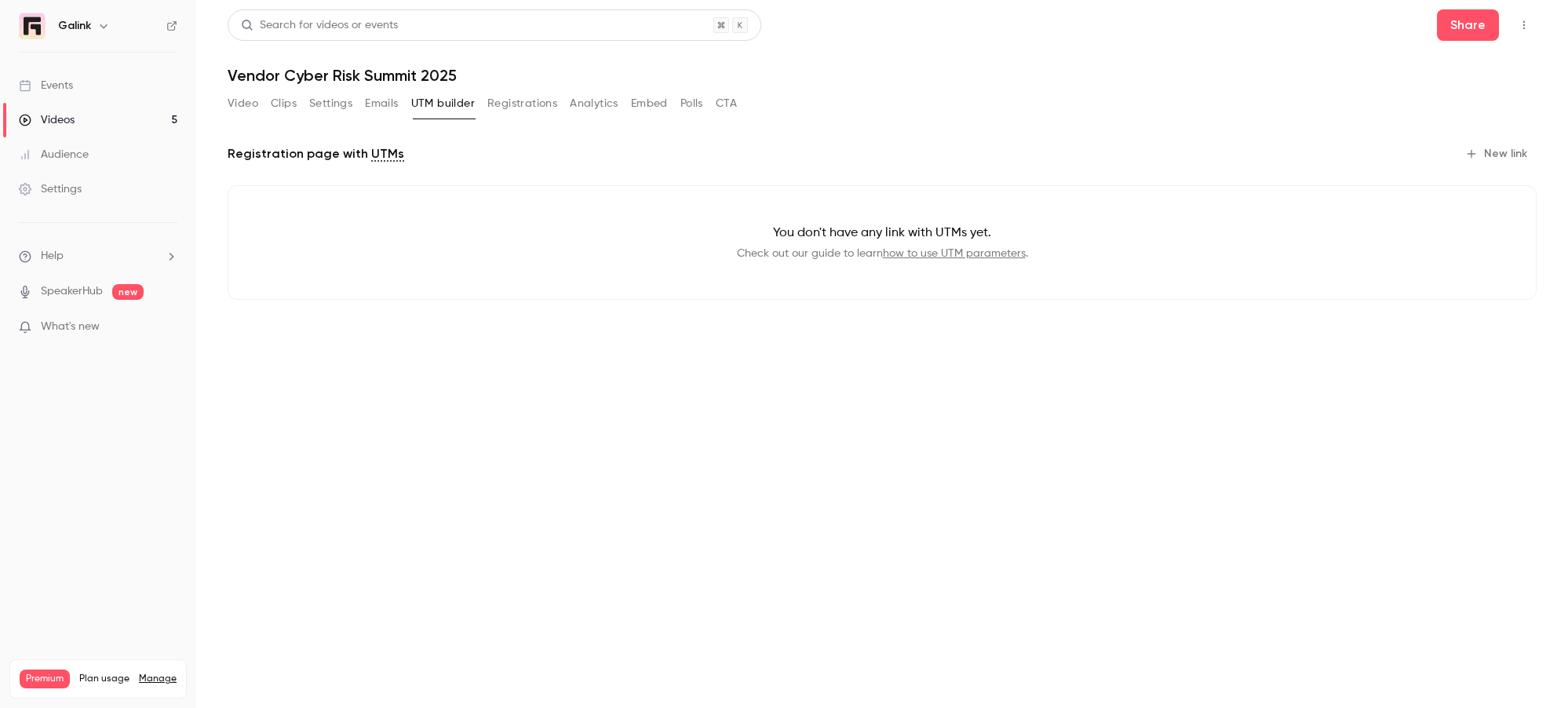
click at [366, 96] on button "Emails" at bounding box center [381, 103] width 33 height 25
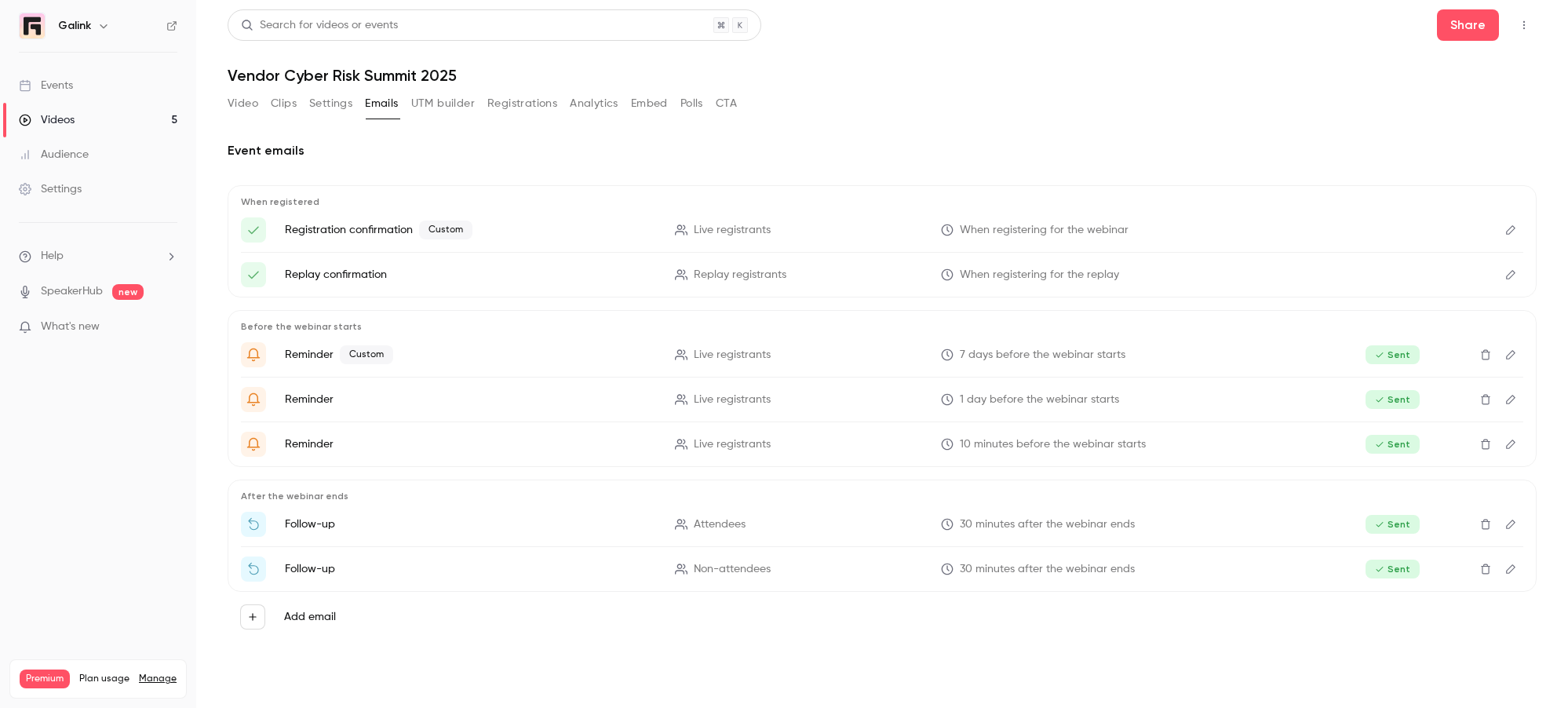
click at [338, 100] on button "Settings" at bounding box center [331, 103] width 43 height 25
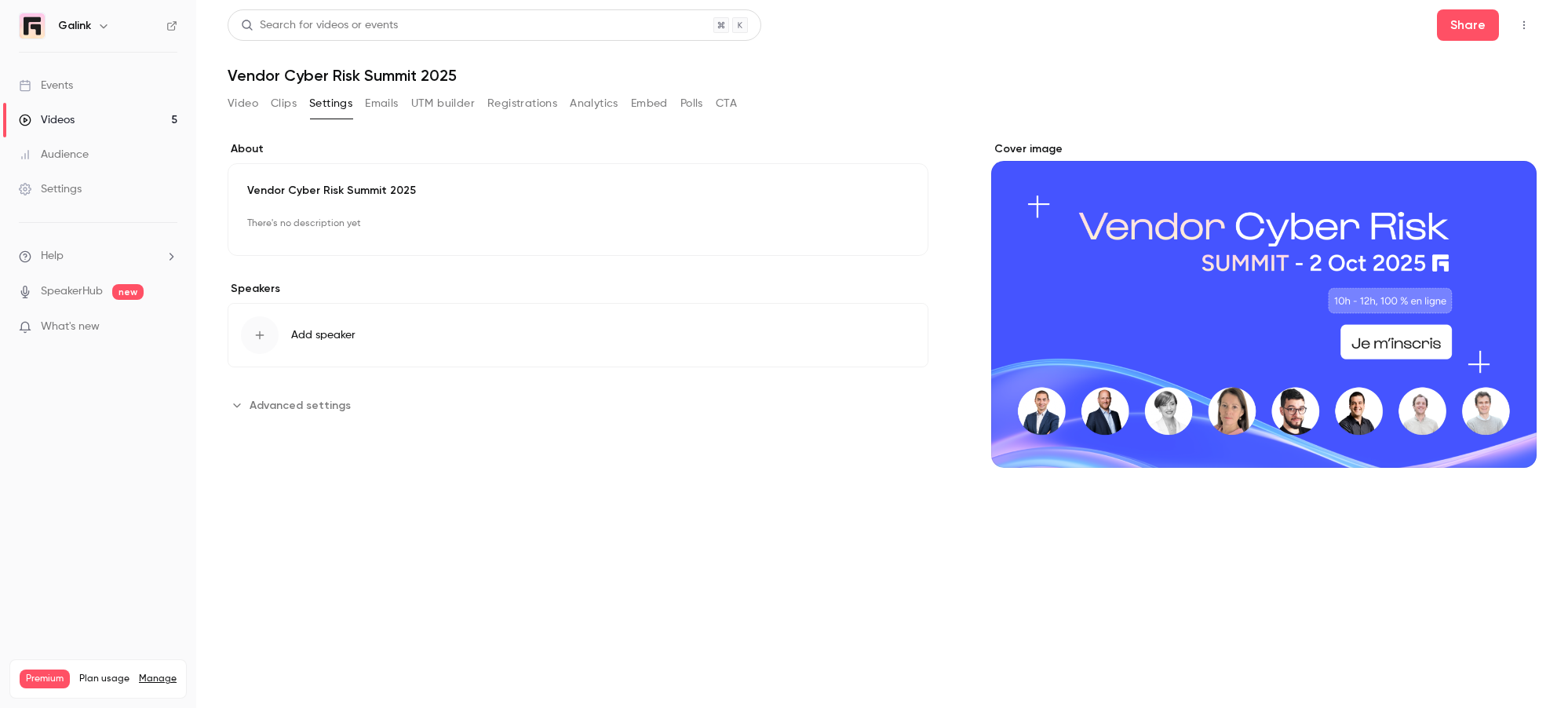
click at [288, 97] on button "Clips" at bounding box center [283, 103] width 26 height 25
